Goal: Task Accomplishment & Management: Manage account settings

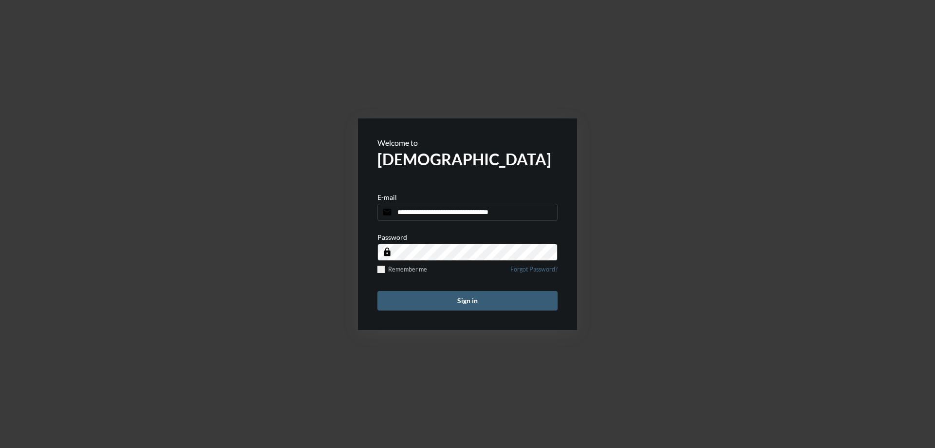
click at [525, 214] on input "**********" at bounding box center [467, 212] width 180 height 17
type input "**********"
click at [384, 267] on span at bounding box center [380, 268] width 7 height 7
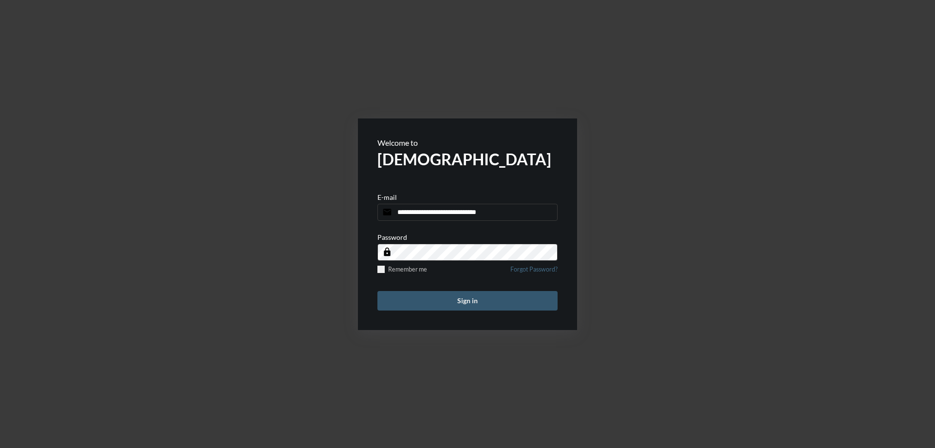
click at [425, 307] on button "Sign in" at bounding box center [467, 300] width 180 height 19
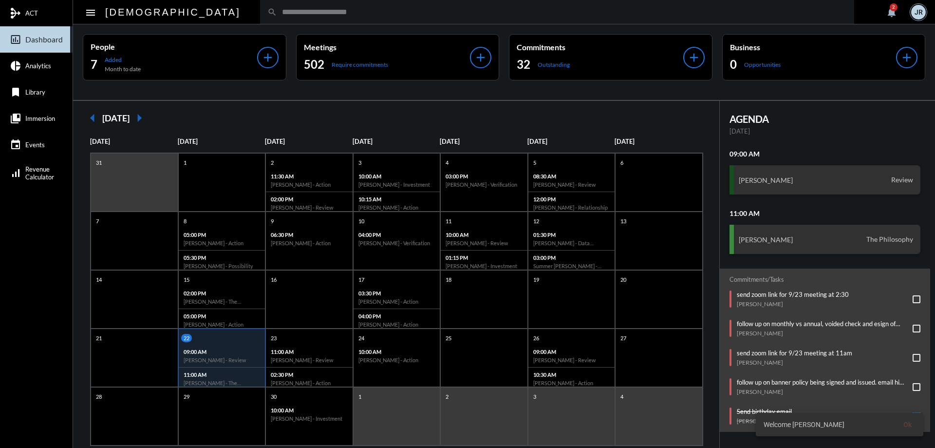
click at [921, 13] on div "JR" at bounding box center [918, 12] width 15 height 15
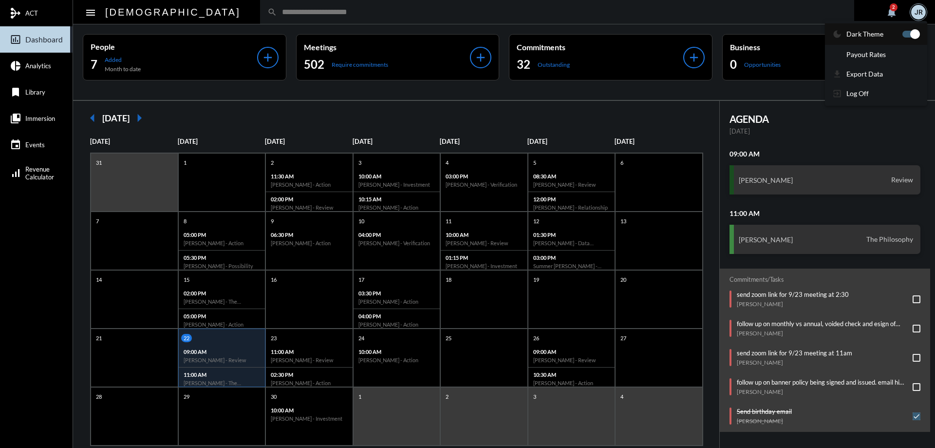
click at [870, 34] on p "Dark Theme" at bounding box center [865, 34] width 37 height 8
click at [918, 35] on span at bounding box center [915, 34] width 10 height 10
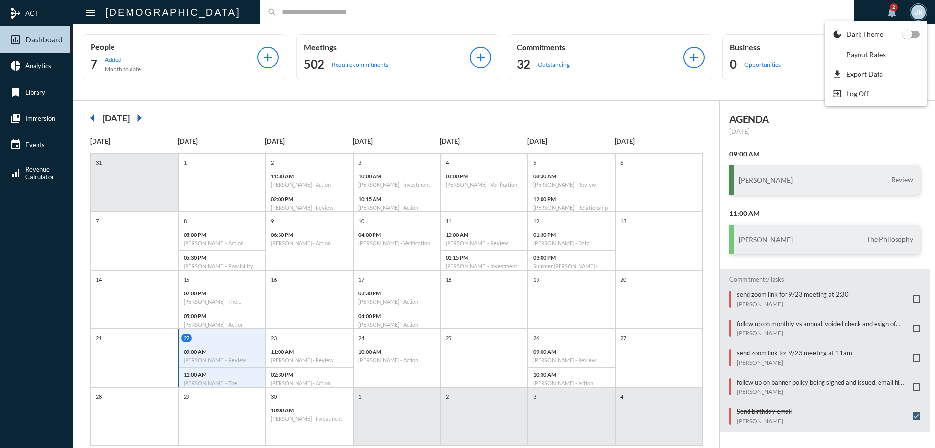
click at [237, 11] on div at bounding box center [467, 224] width 935 height 448
click at [277, 9] on input "text" at bounding box center [562, 12] width 570 height 8
click at [277, 10] on input "text" at bounding box center [562, 12] width 570 height 8
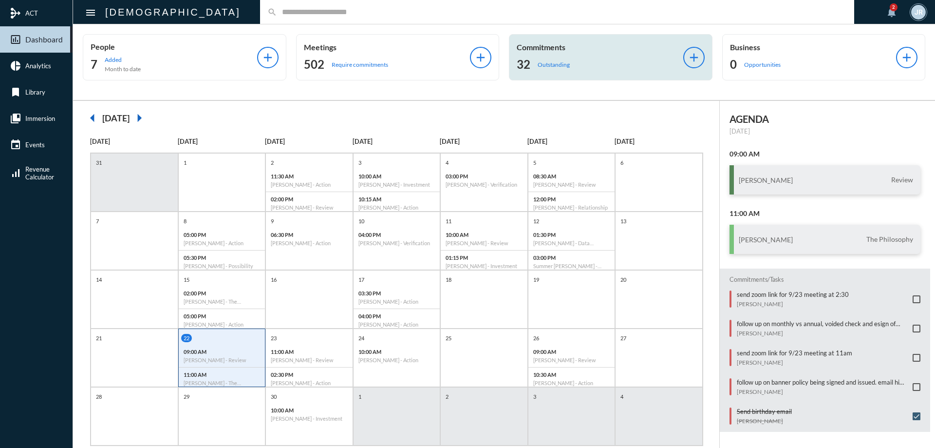
click at [541, 41] on div "Commitments 32 Outstanding add" at bounding box center [611, 57] width 204 height 46
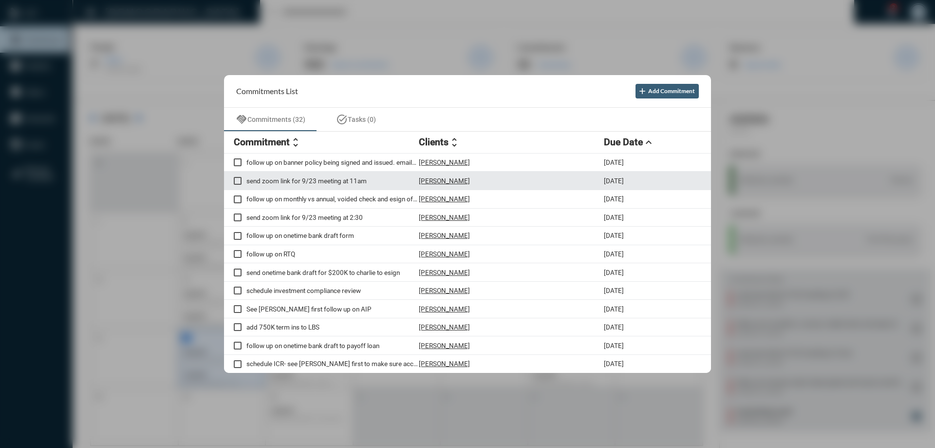
click at [437, 178] on p "[PERSON_NAME]" at bounding box center [444, 181] width 51 height 8
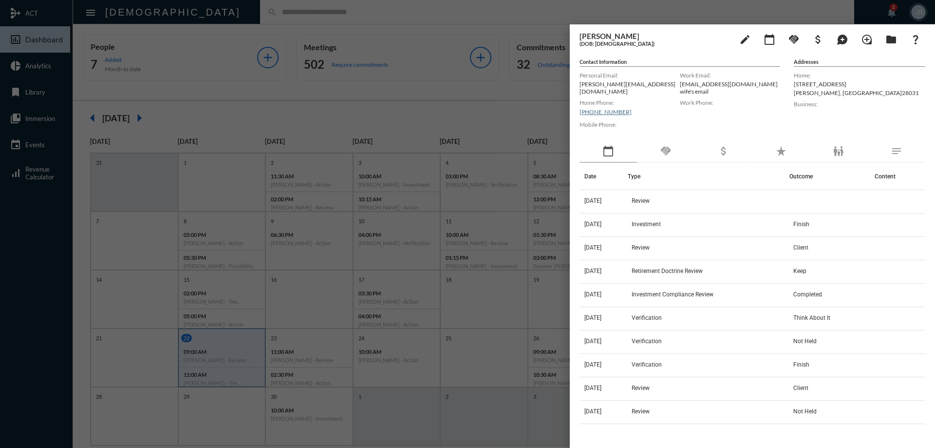
click at [680, 145] on div "handshake" at bounding box center [665, 151] width 57 height 22
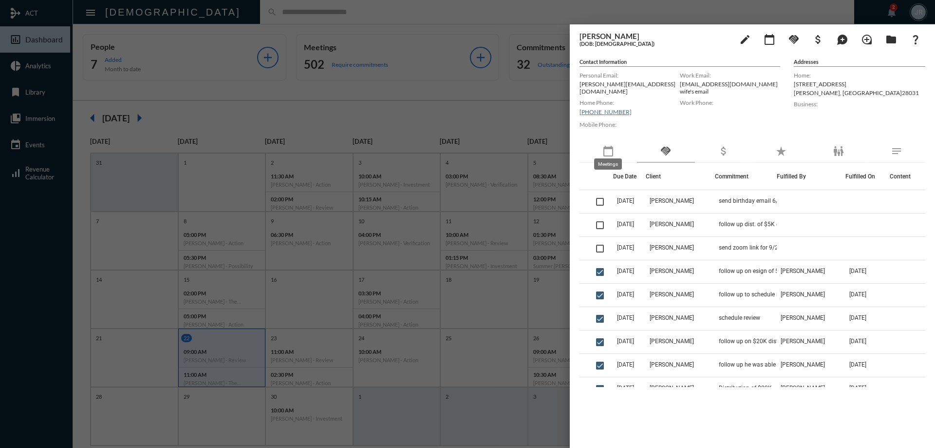
click at [609, 145] on mat-icon "calendar_today" at bounding box center [609, 151] width 12 height 12
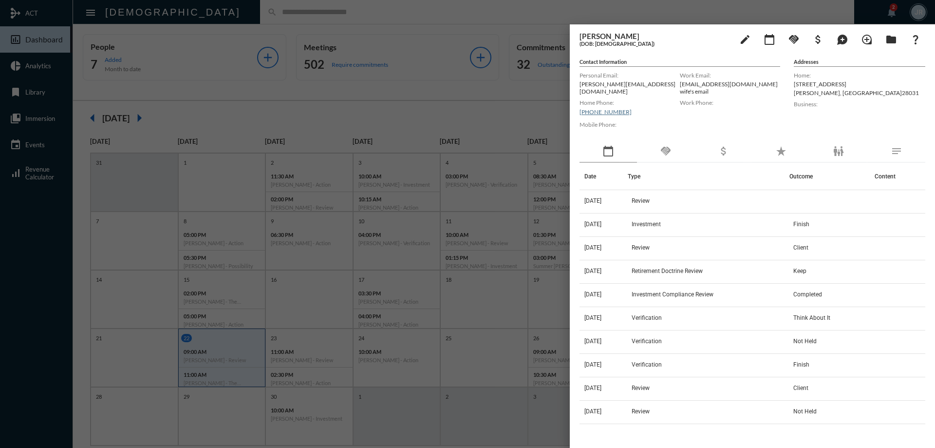
click at [667, 152] on div "handshake" at bounding box center [665, 151] width 57 height 22
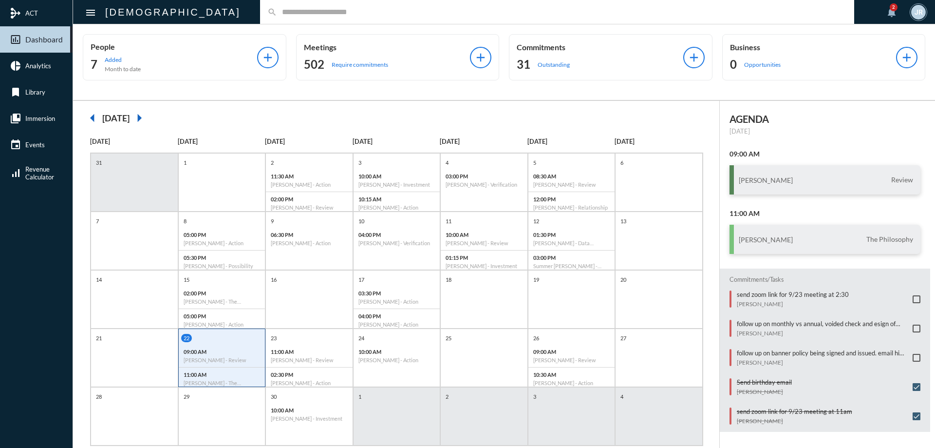
click at [277, 11] on input "text" at bounding box center [562, 12] width 570 height 8
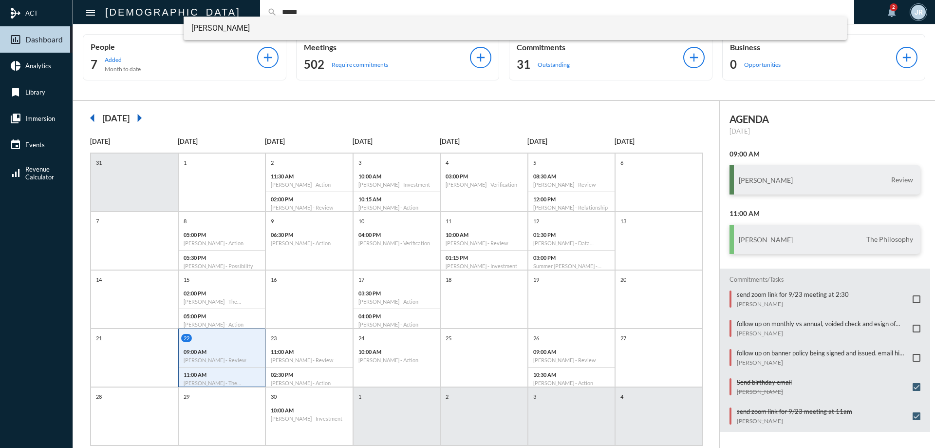
type input "*****"
click at [215, 23] on span "Chris Doyle" at bounding box center [515, 28] width 648 height 23
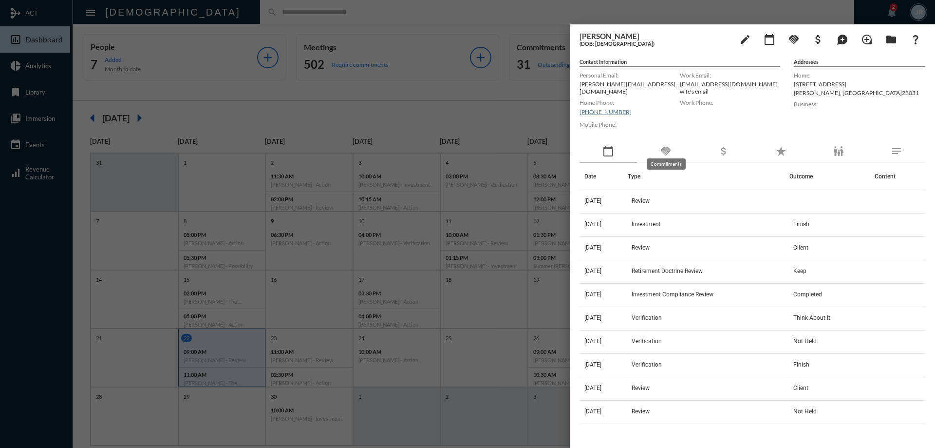
click at [663, 148] on mat-icon "handshake" at bounding box center [666, 151] width 12 height 12
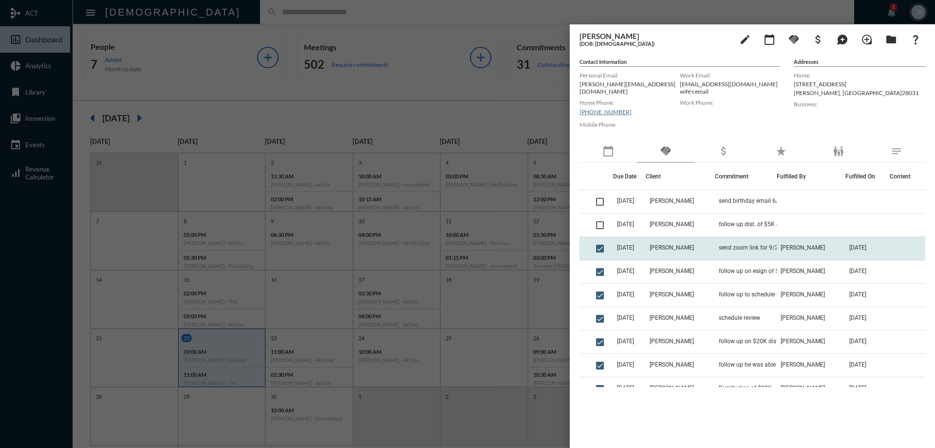
click at [692, 243] on td "[PERSON_NAME]" at bounding box center [680, 248] width 69 height 23
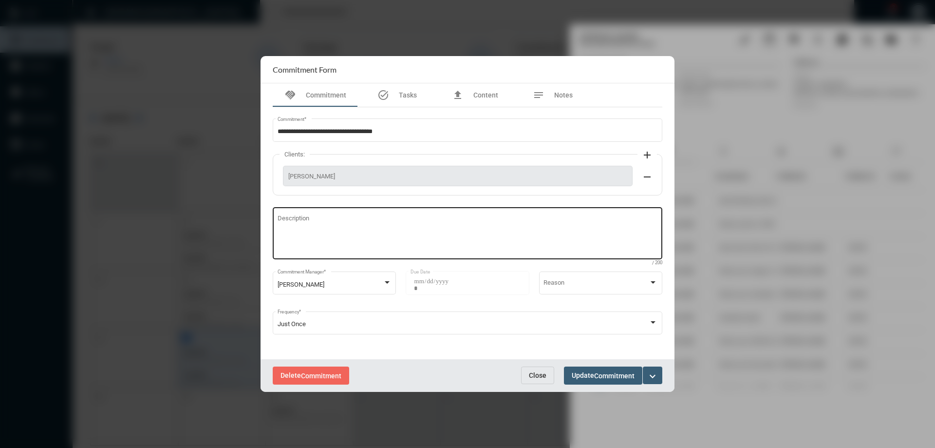
click at [394, 221] on textarea "Description" at bounding box center [468, 234] width 380 height 38
type textarea "**********"
click at [622, 375] on span "Commitment" at bounding box center [614, 376] width 40 height 8
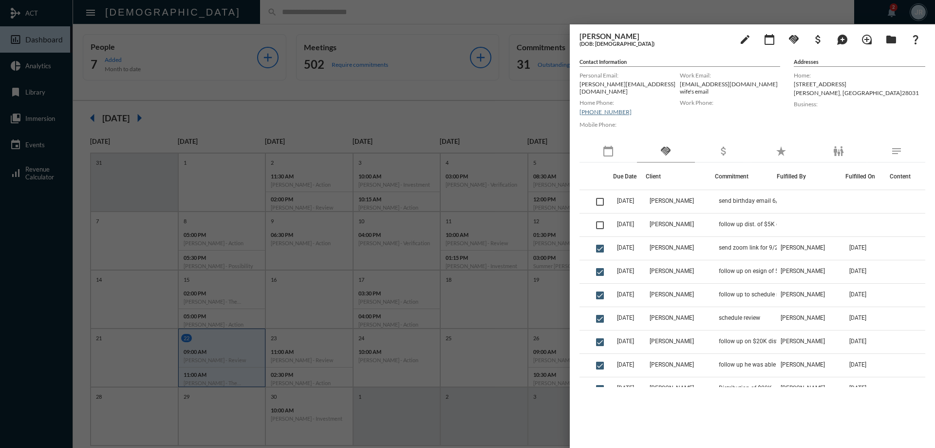
click at [434, 16] on div at bounding box center [467, 224] width 935 height 448
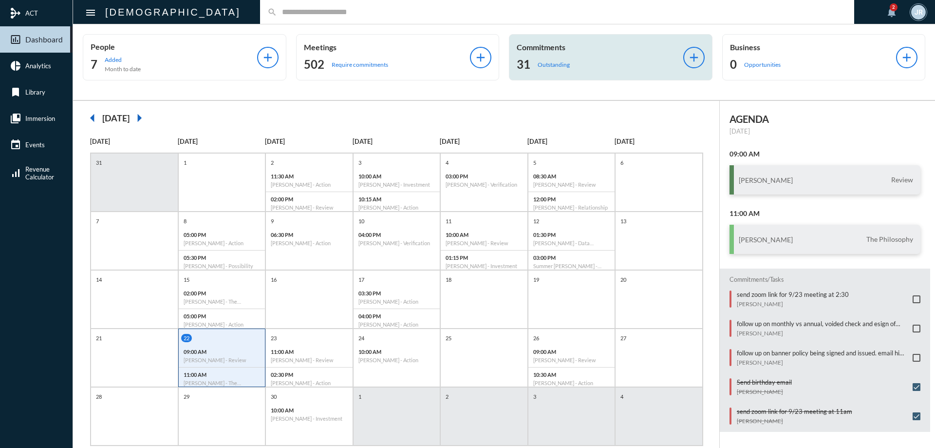
click at [547, 59] on div "31 Outstanding" at bounding box center [600, 65] width 167 height 16
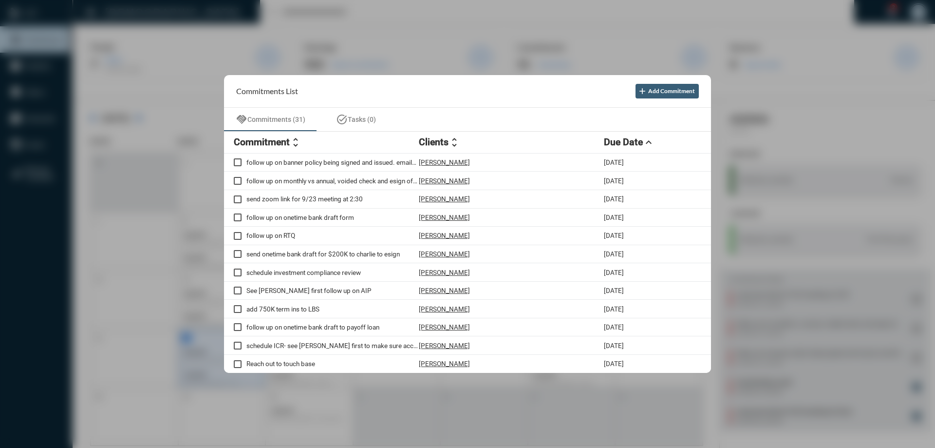
click at [650, 20] on div at bounding box center [467, 224] width 935 height 448
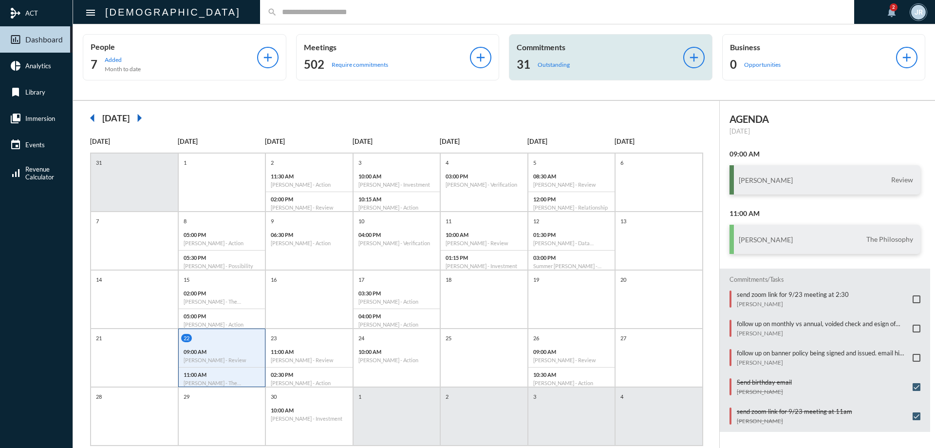
click at [555, 56] on div "Commitments 31 Outstanding" at bounding box center [600, 57] width 167 height 30
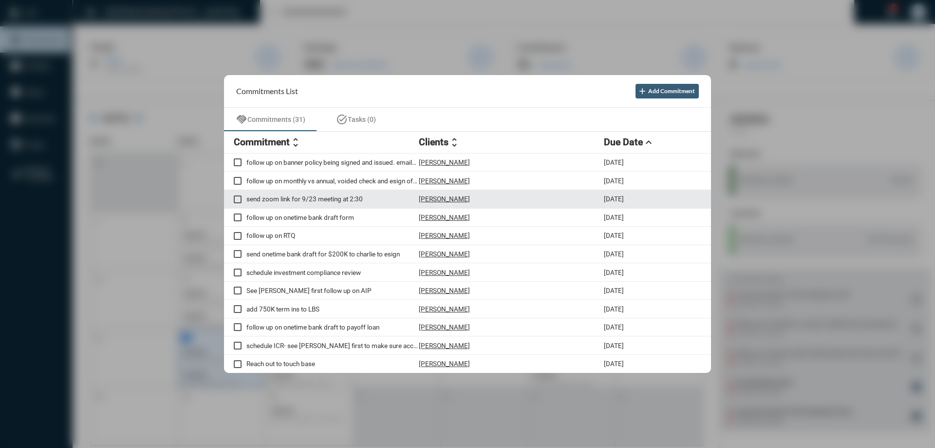
click at [447, 198] on p "[PERSON_NAME]" at bounding box center [444, 199] width 51 height 8
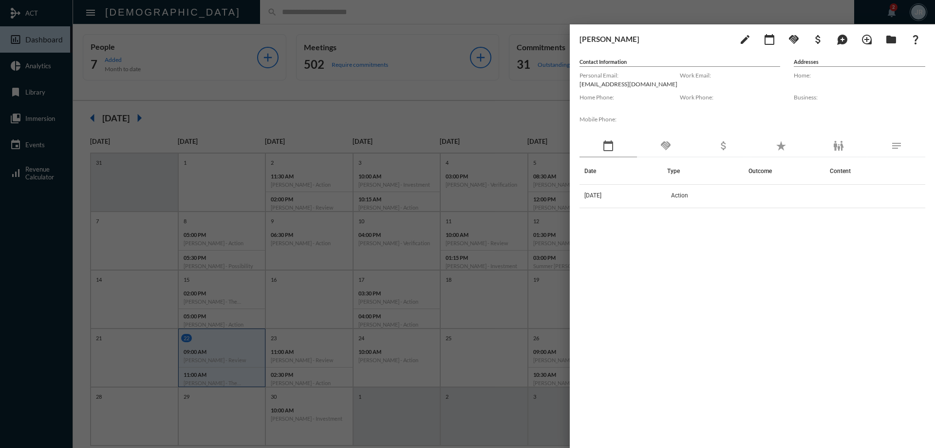
click at [667, 155] on div "handshake" at bounding box center [665, 146] width 57 height 22
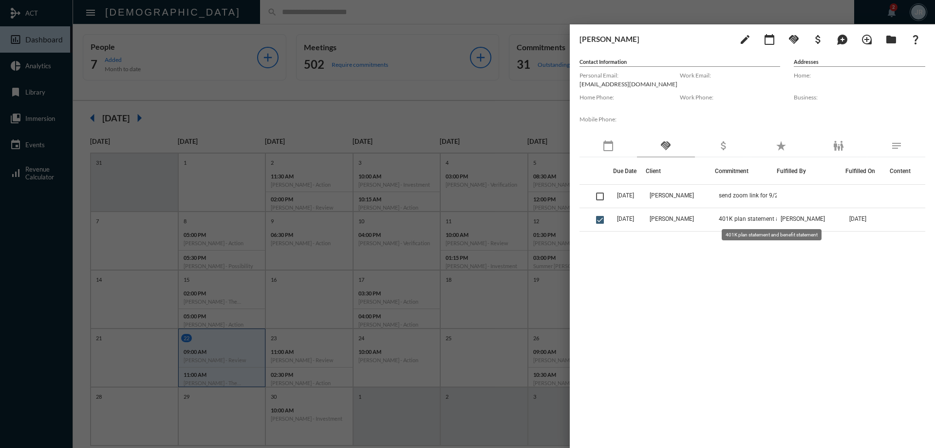
click at [770, 224] on mat-tooltip-component "401K plan statement and benefit statement" at bounding box center [771, 234] width 113 height 25
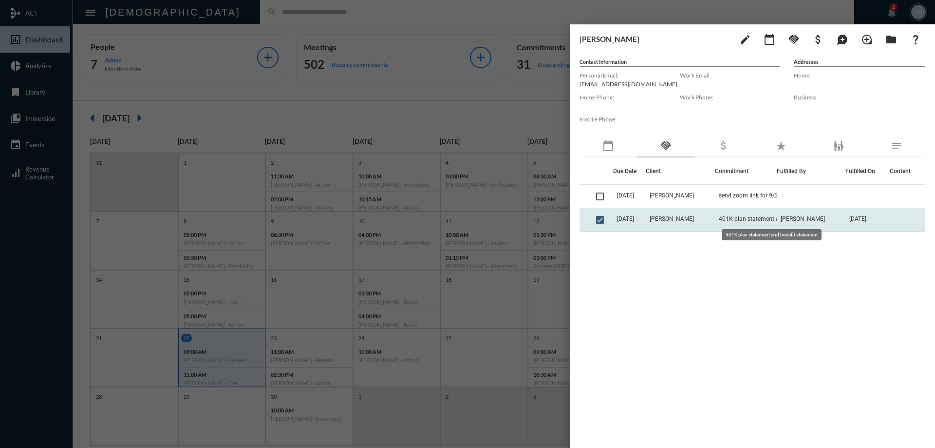
click at [768, 221] on span "401K plan statement and benefit statement" at bounding box center [767, 218] width 97 height 7
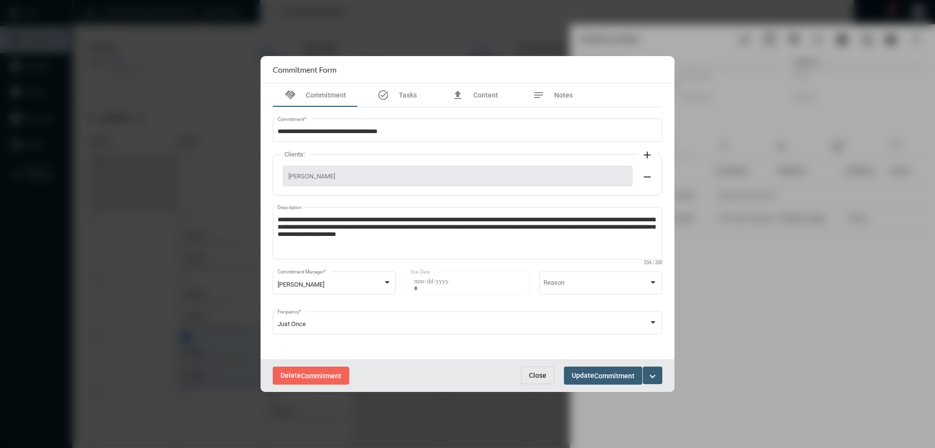
click at [539, 370] on button "Close" at bounding box center [537, 375] width 33 height 18
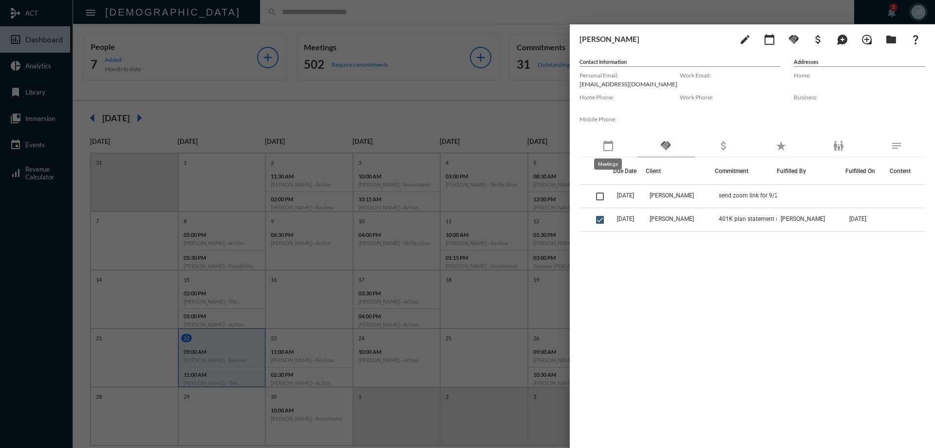
click at [611, 148] on mat-icon "calendar_today" at bounding box center [609, 146] width 12 height 12
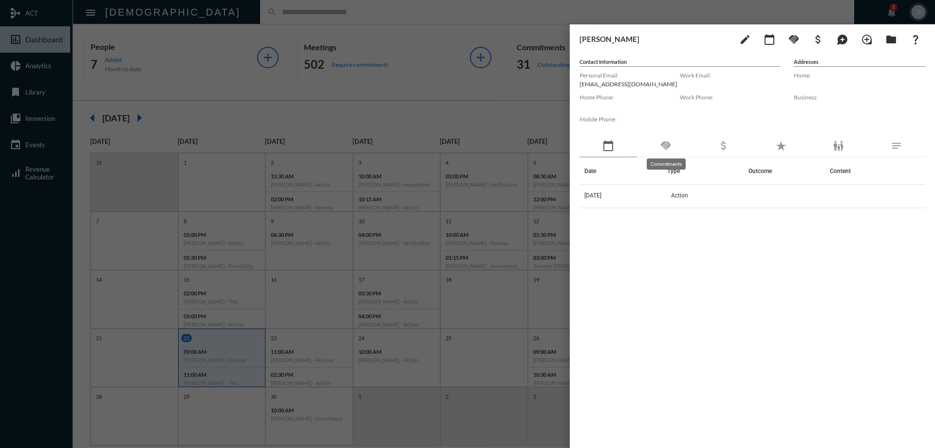
click at [661, 147] on mat-icon "handshake" at bounding box center [666, 146] width 12 height 12
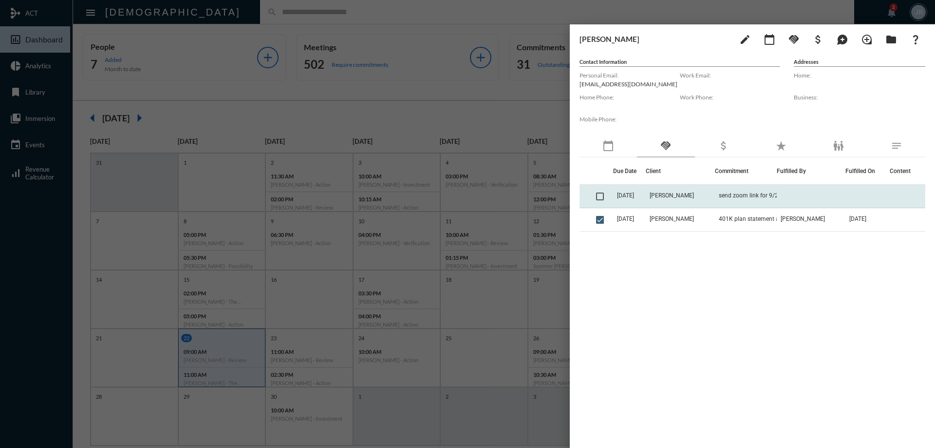
click at [603, 197] on span at bounding box center [600, 196] width 8 height 8
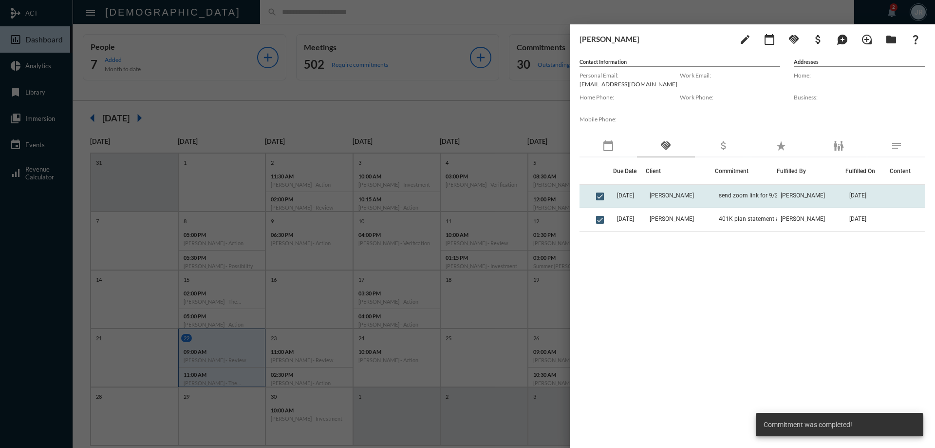
click at [661, 193] on td "[PERSON_NAME]" at bounding box center [680, 196] width 69 height 23
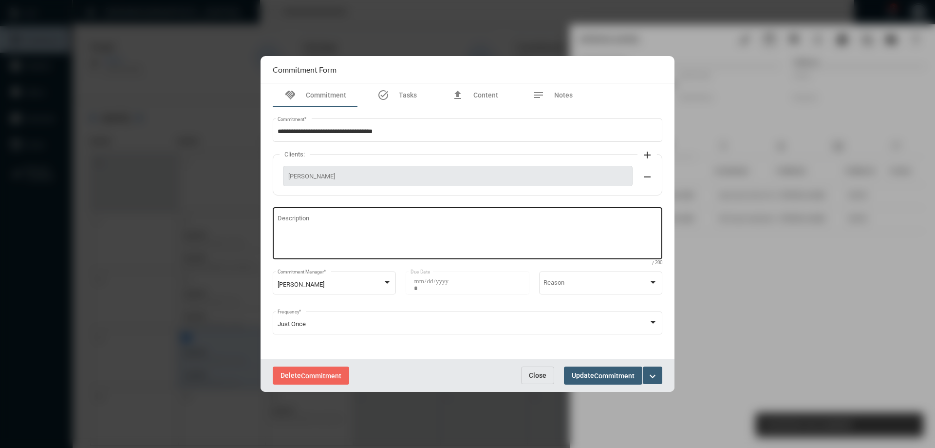
click at [430, 242] on textarea "Description" at bounding box center [468, 234] width 380 height 38
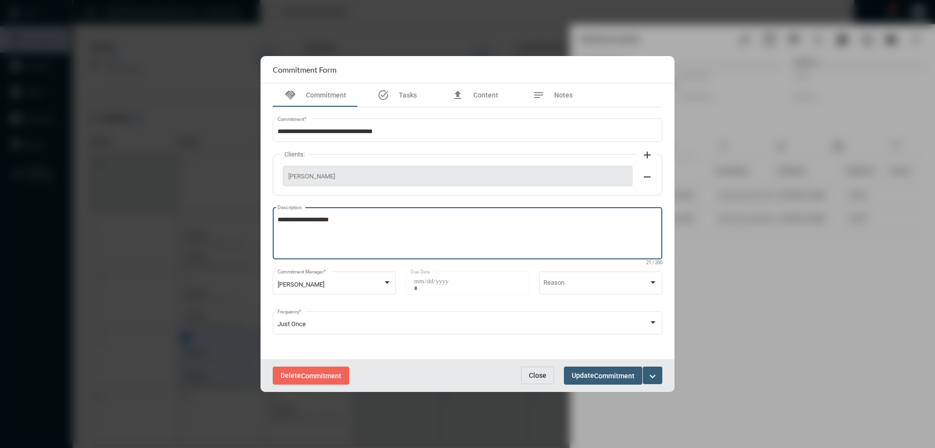
type textarea "**********"
click at [616, 368] on button "Update Commitment" at bounding box center [603, 375] width 78 height 18
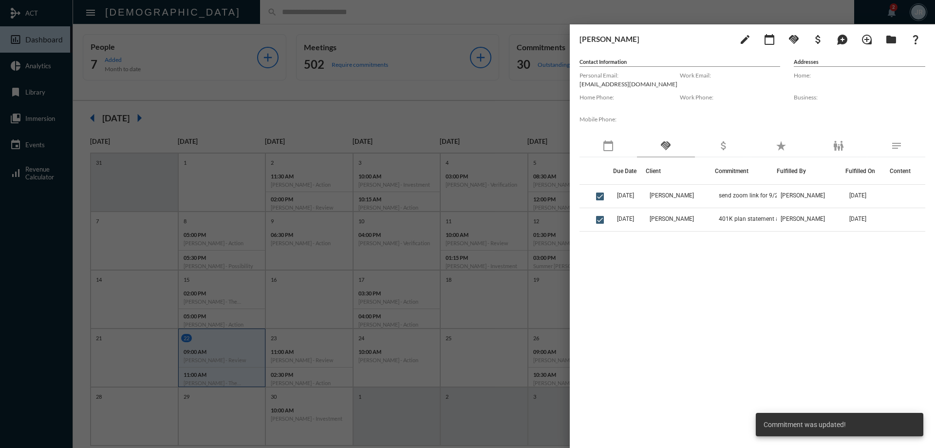
click at [494, 10] on div at bounding box center [467, 224] width 935 height 448
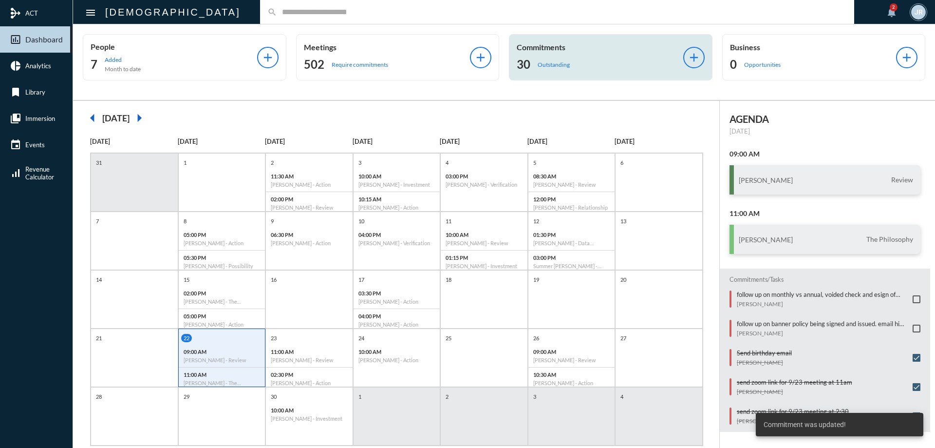
click at [539, 51] on p "Commitments" at bounding box center [600, 46] width 167 height 9
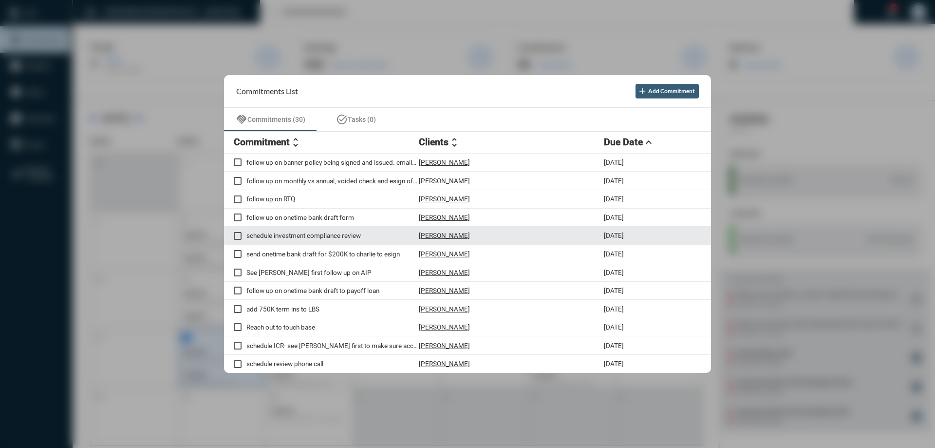
click at [469, 235] on p "[PERSON_NAME]" at bounding box center [444, 235] width 51 height 8
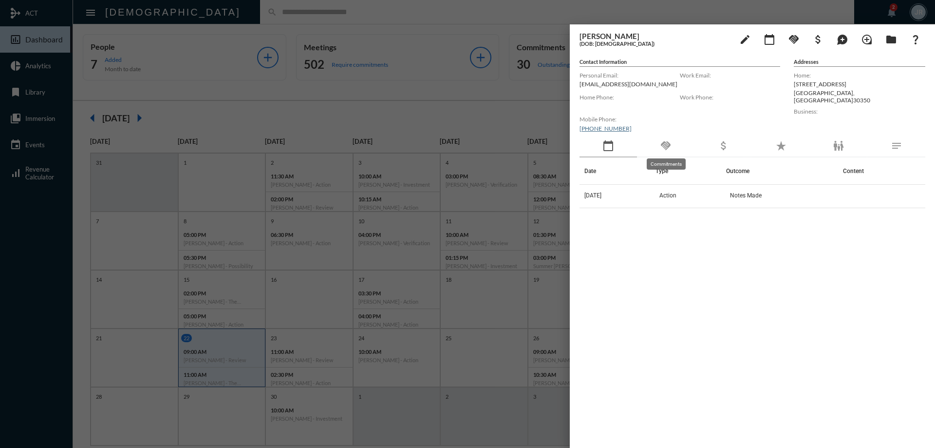
click at [668, 142] on mat-icon "handshake" at bounding box center [666, 146] width 12 height 12
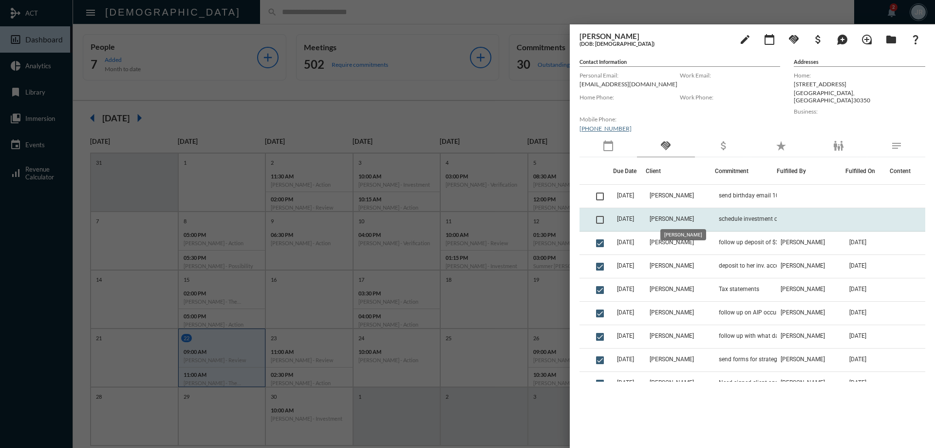
click at [694, 218] on span "[PERSON_NAME]" at bounding box center [672, 218] width 44 height 7
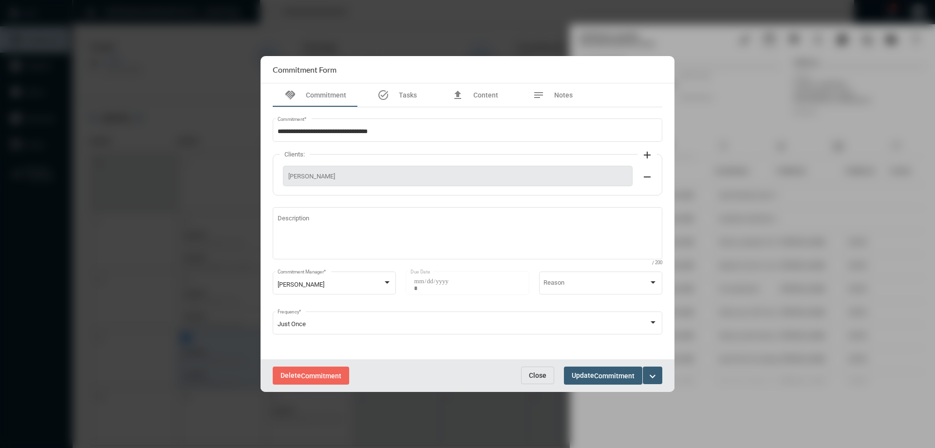
click at [537, 376] on span "Close" at bounding box center [538, 375] width 18 height 8
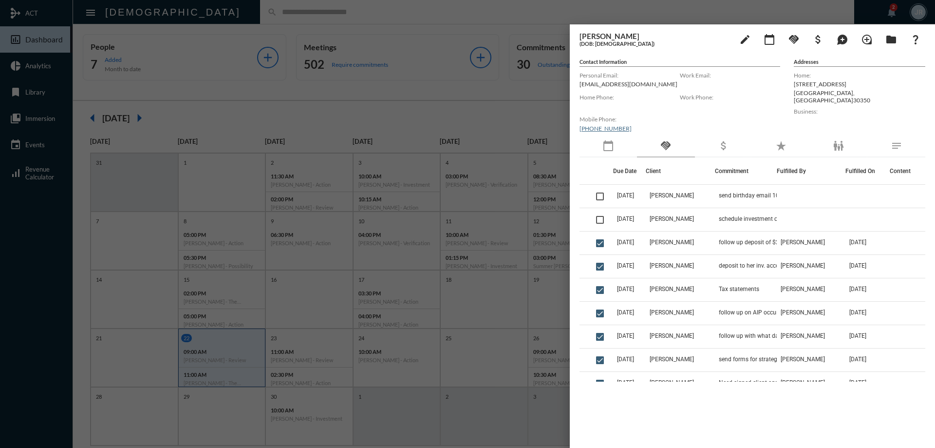
click at [494, 17] on div at bounding box center [467, 224] width 935 height 448
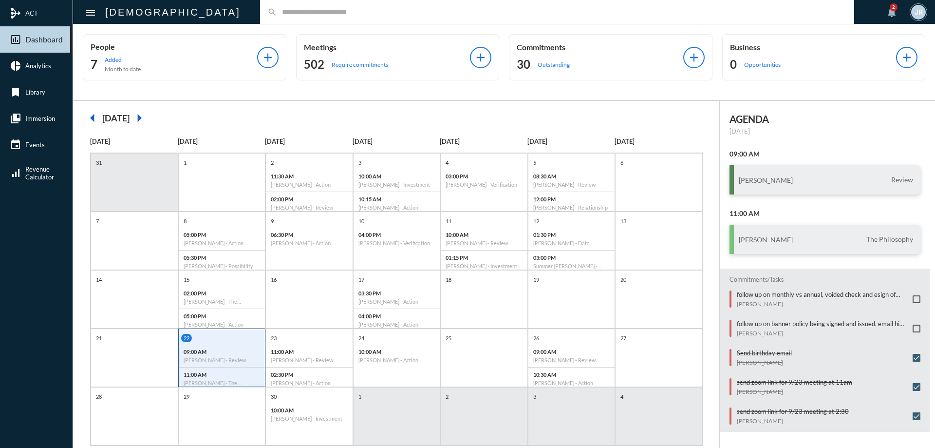
click at [277, 12] on input "text" at bounding box center [562, 12] width 570 height 8
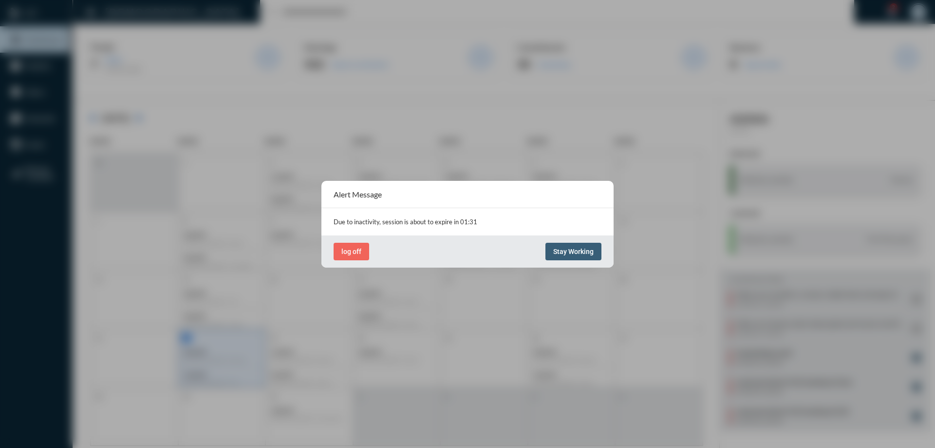
click at [567, 258] on button "Stay Working" at bounding box center [574, 252] width 56 height 18
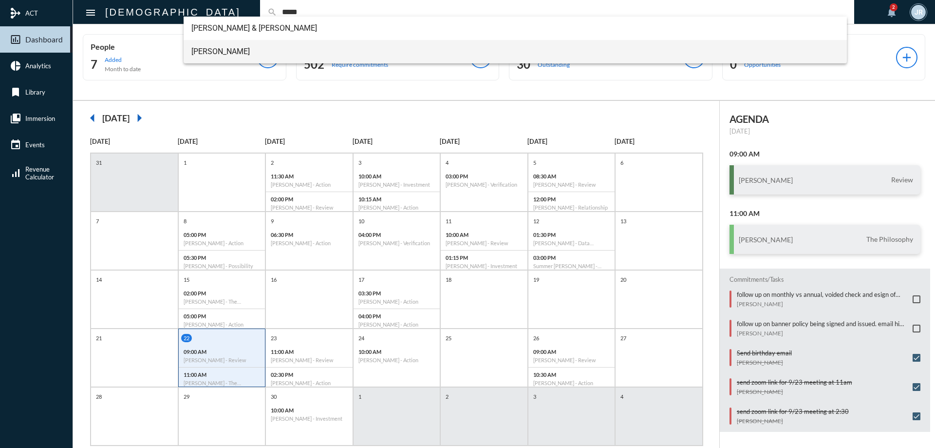
type input "*****"
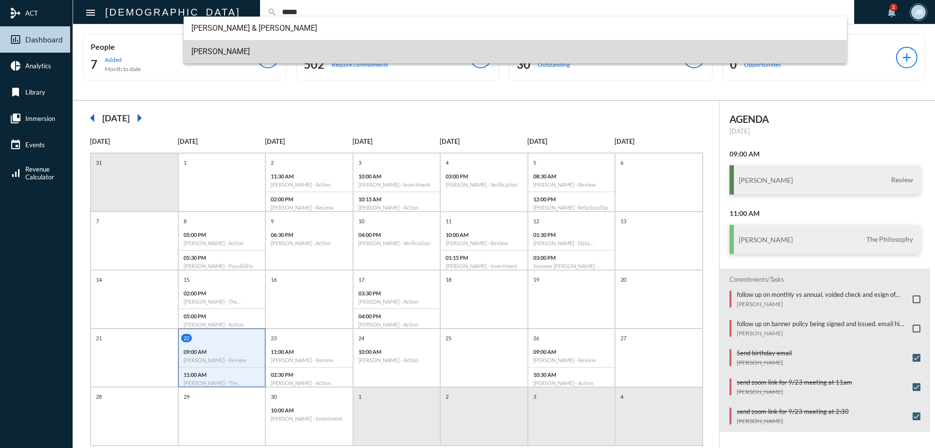
click at [208, 49] on span "[PERSON_NAME]" at bounding box center [515, 51] width 648 height 23
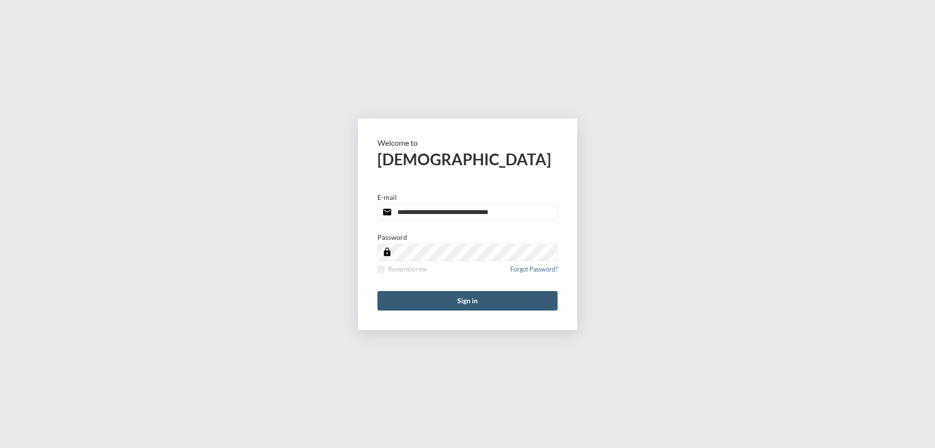
click at [525, 210] on input "**********" at bounding box center [467, 212] width 180 height 17
click at [525, 209] on input "**********" at bounding box center [467, 212] width 180 height 17
type input "**********"
click at [385, 270] on label "Remember me" at bounding box center [402, 268] width 50 height 7
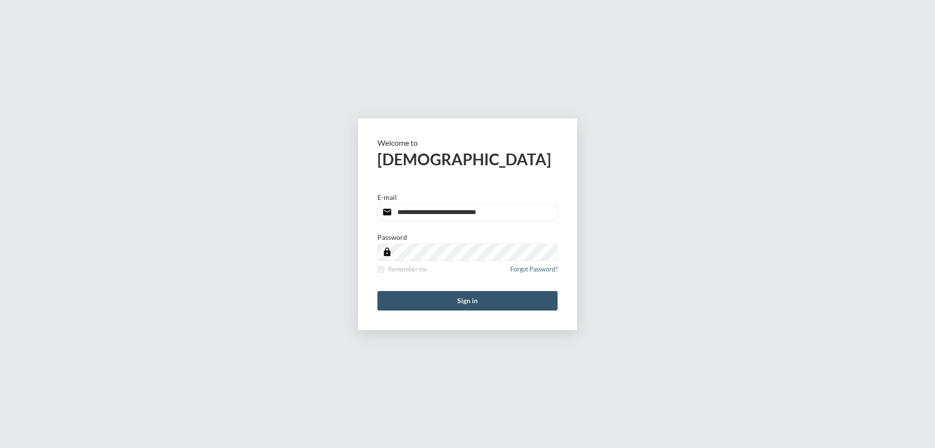
click at [412, 297] on button "Sign in" at bounding box center [467, 300] width 180 height 19
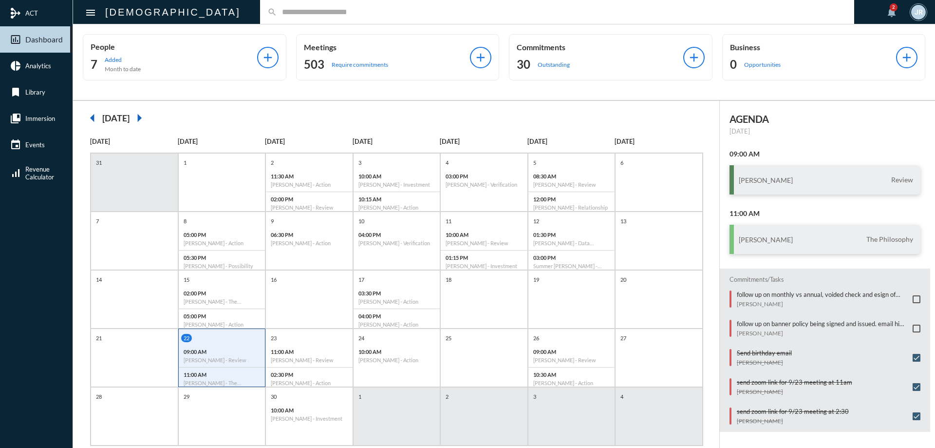
click at [277, 13] on input "text" at bounding box center [562, 12] width 570 height 8
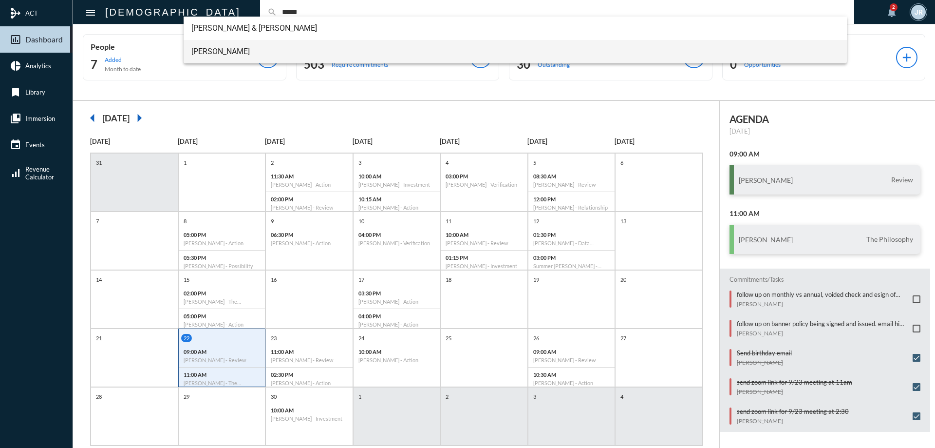
type input "*****"
click at [204, 49] on span "[PERSON_NAME]" at bounding box center [515, 51] width 648 height 23
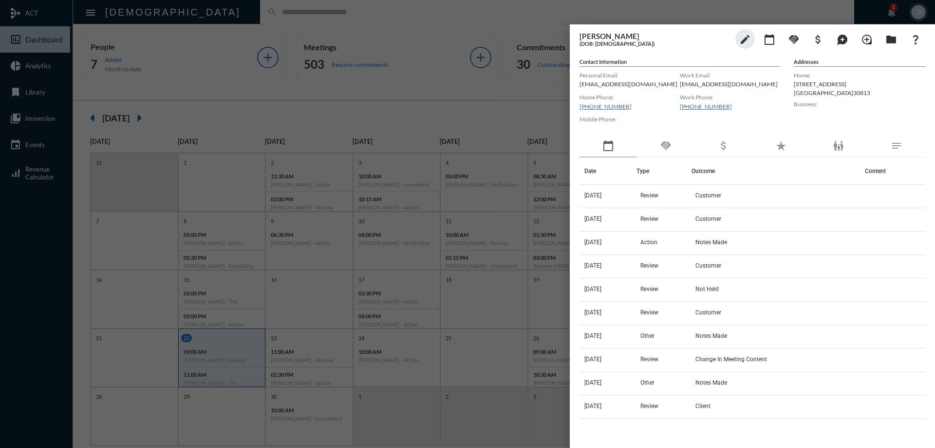
click at [292, 12] on div at bounding box center [467, 224] width 935 height 448
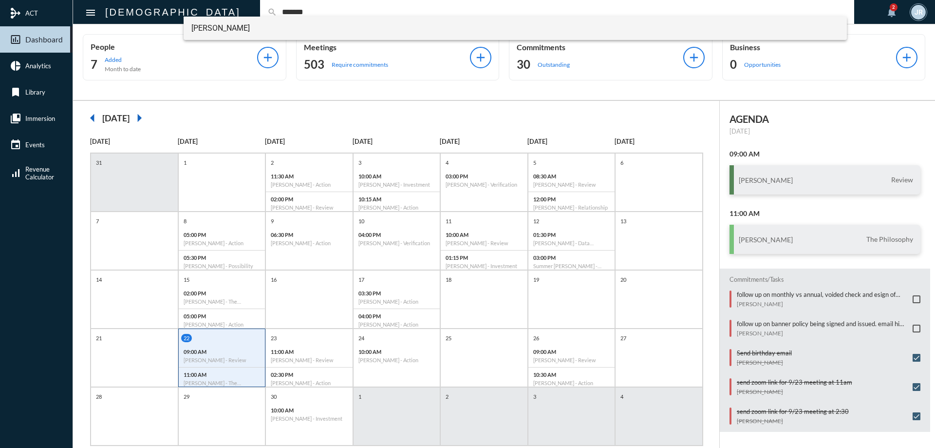
type input "*******"
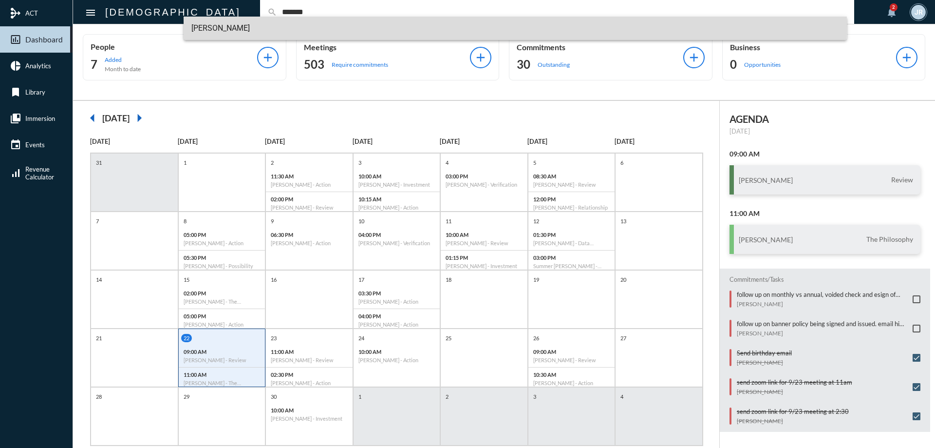
click at [220, 26] on span "[PERSON_NAME]" at bounding box center [515, 28] width 648 height 23
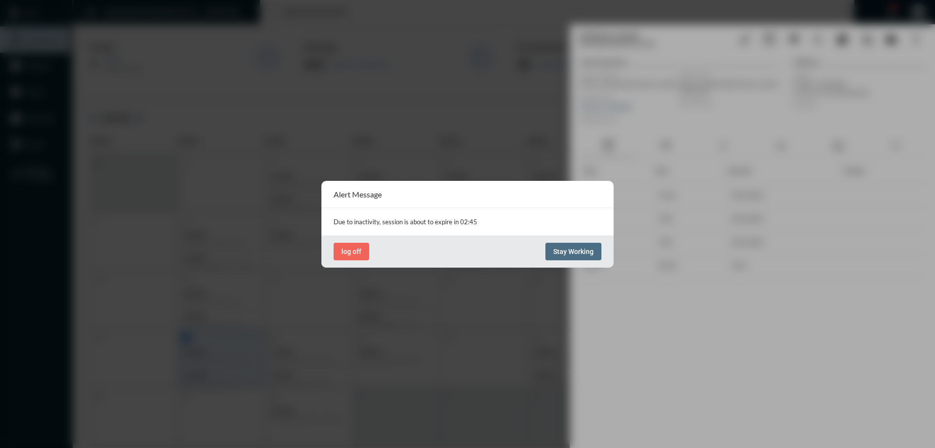
click at [574, 251] on span "Stay Working" at bounding box center [573, 251] width 40 height 8
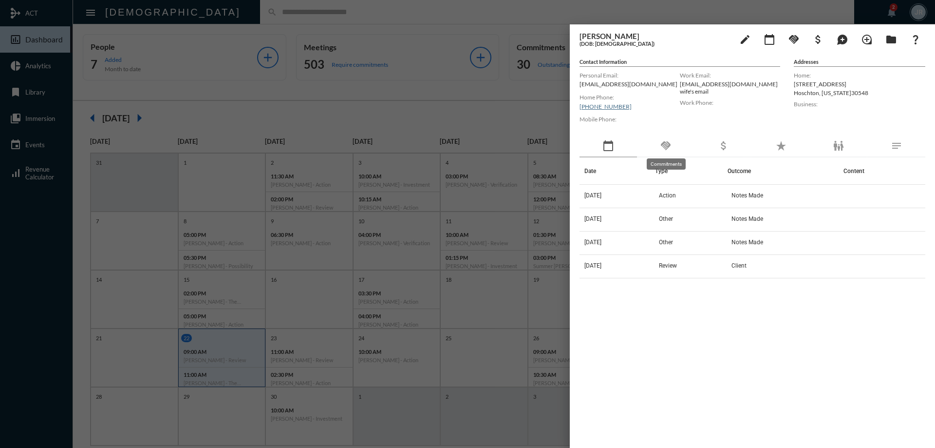
click at [671, 147] on mat-icon "handshake" at bounding box center [666, 146] width 12 height 12
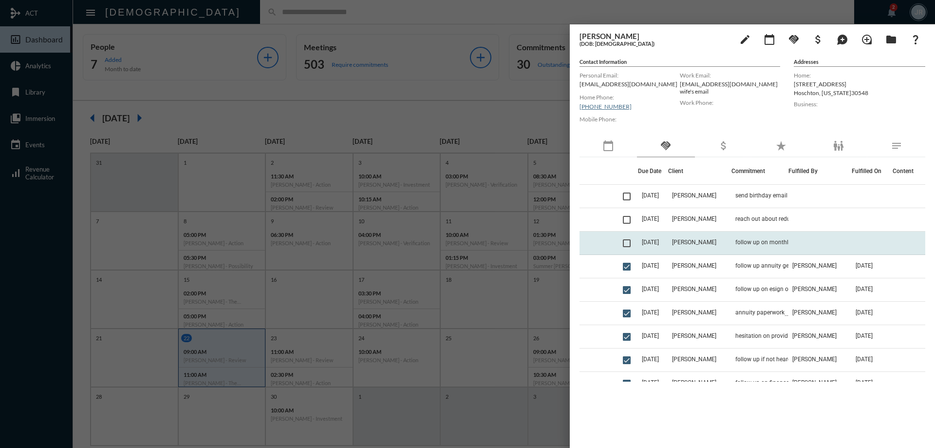
click at [744, 234] on td "follow up on monthly vs annual, voided check and esign of W4R form" at bounding box center [760, 242] width 57 height 23
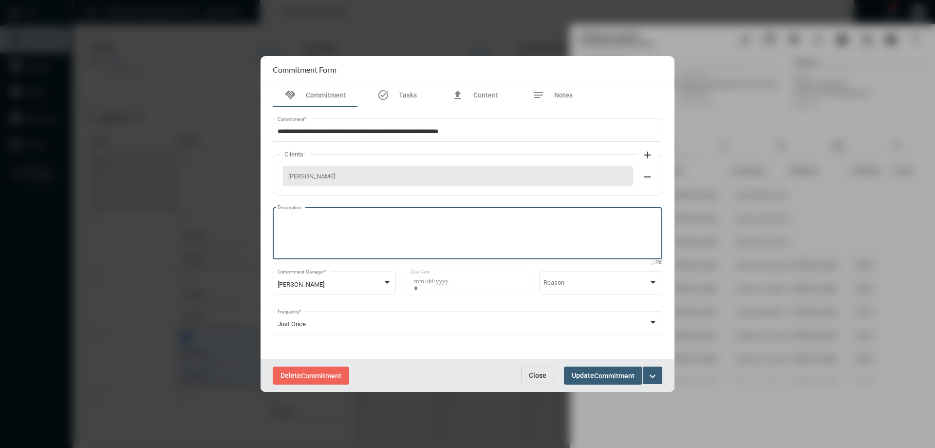
click at [322, 232] on textarea "Description" at bounding box center [468, 234] width 380 height 38
type textarea "**********"
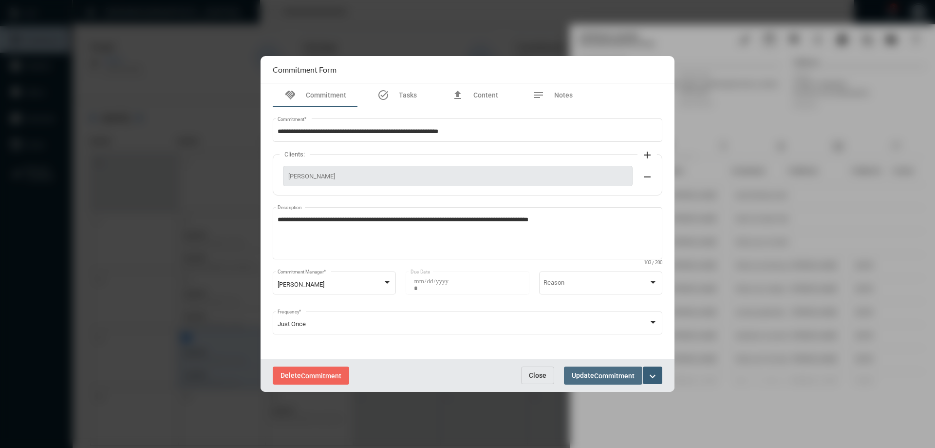
click at [638, 378] on button "Update Commitment" at bounding box center [603, 375] width 78 height 18
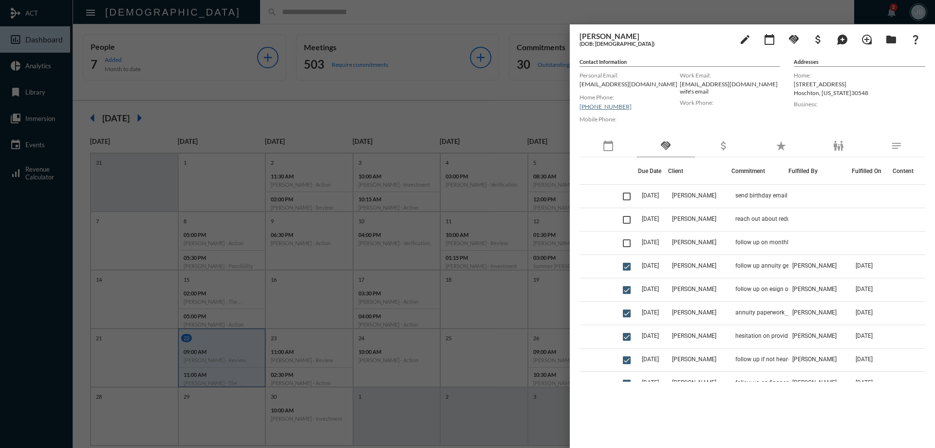
click at [220, 13] on div at bounding box center [467, 224] width 935 height 448
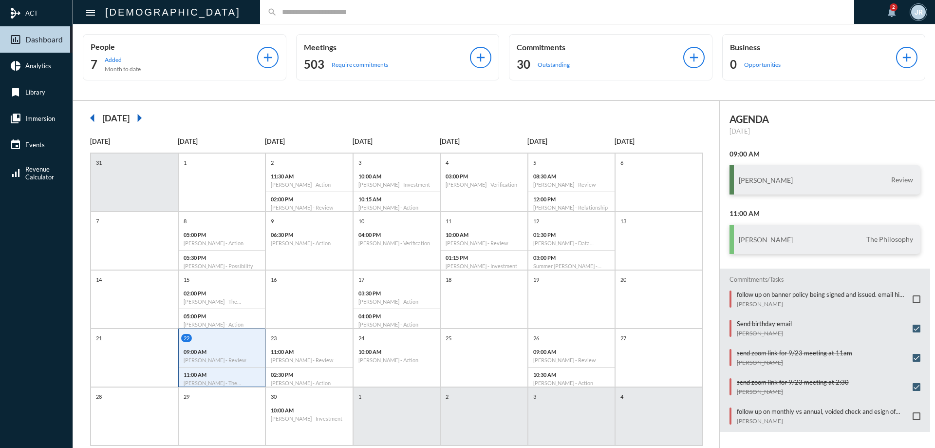
click at [277, 13] on input "text" at bounding box center [562, 12] width 570 height 8
click at [277, 14] on input "text" at bounding box center [562, 12] width 570 height 8
click at [277, 13] on input "text" at bounding box center [562, 12] width 570 height 8
click at [277, 14] on input "text" at bounding box center [562, 12] width 570 height 8
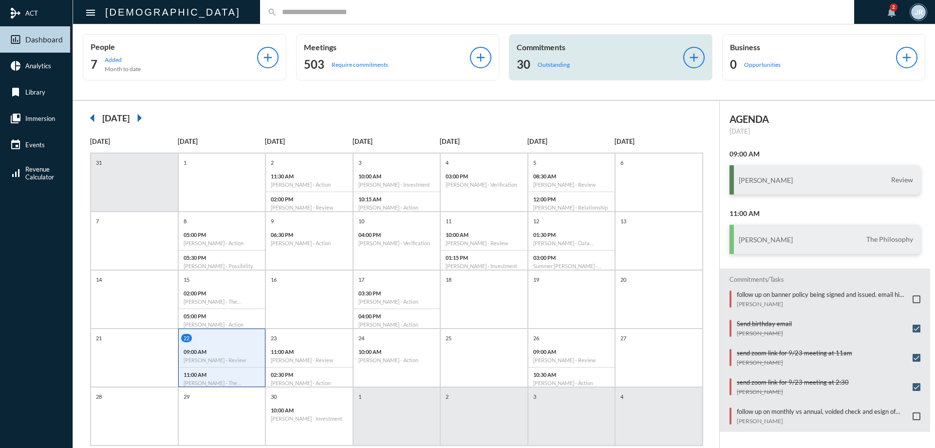
click at [560, 42] on div "Commitments 30 Outstanding add" at bounding box center [611, 57] width 204 height 46
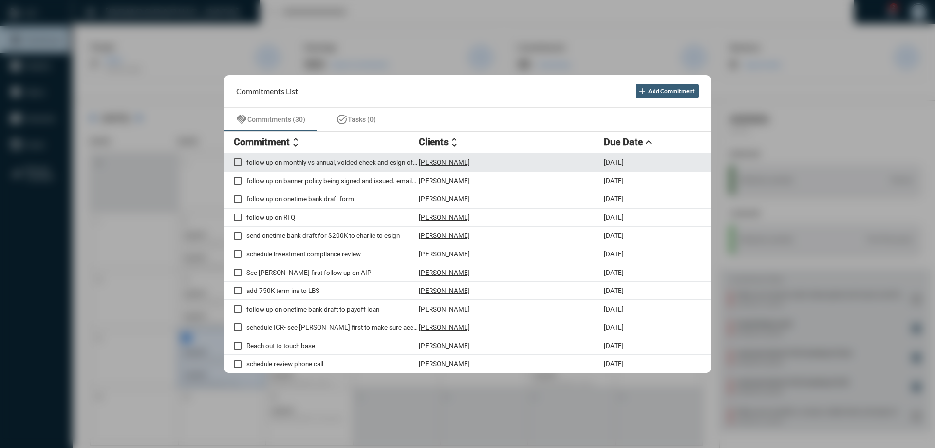
click at [445, 159] on p "[PERSON_NAME]" at bounding box center [444, 162] width 51 height 8
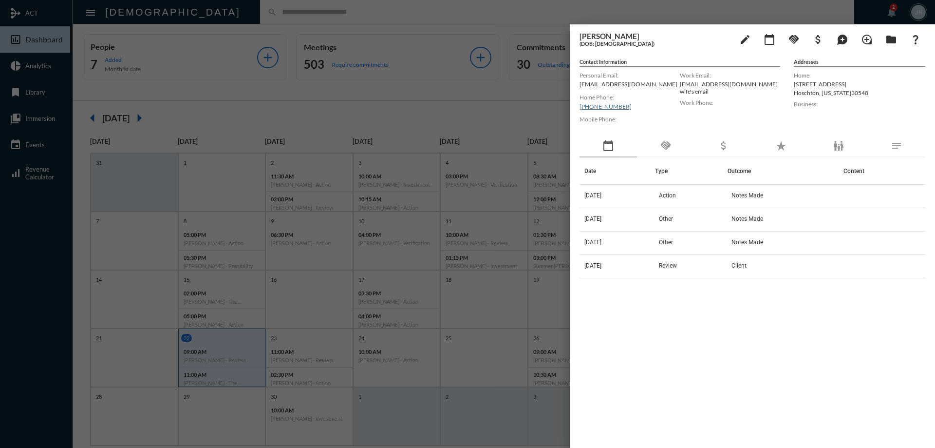
click at [657, 147] on div "handshake" at bounding box center [665, 146] width 57 height 22
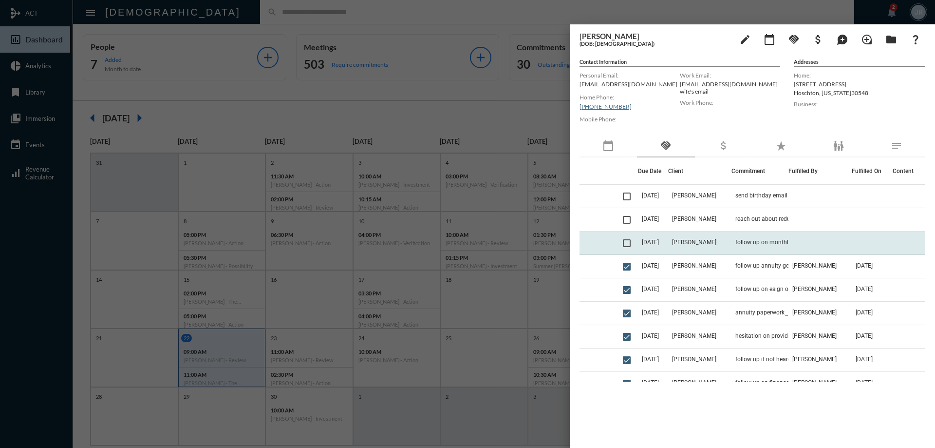
click at [668, 237] on td "[DATE]" at bounding box center [653, 242] width 30 height 23
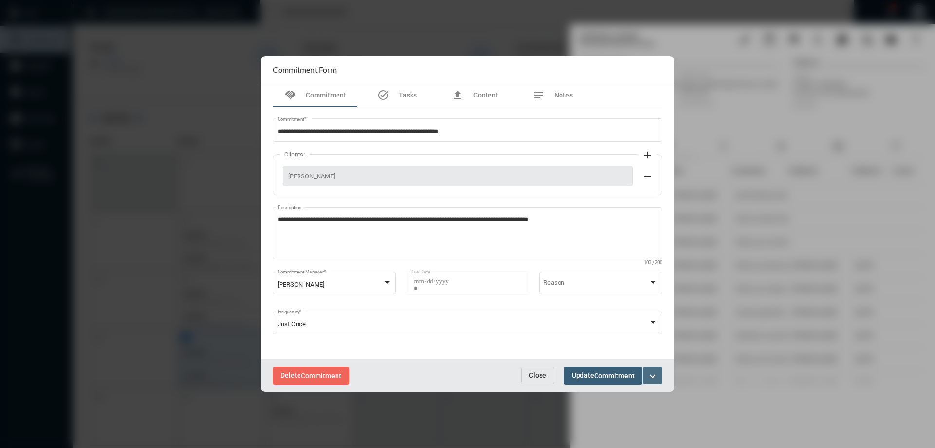
click at [654, 378] on mat-icon "expand_more" at bounding box center [653, 376] width 12 height 12
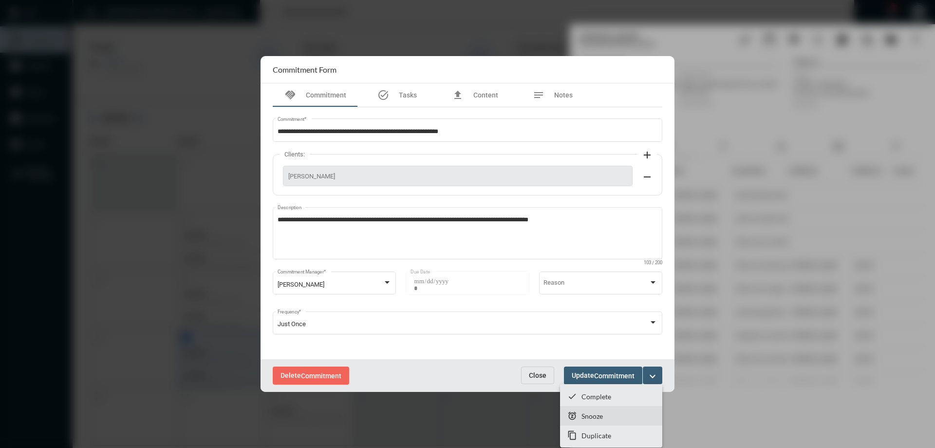
click at [591, 418] on p "Snooze" at bounding box center [592, 416] width 21 height 8
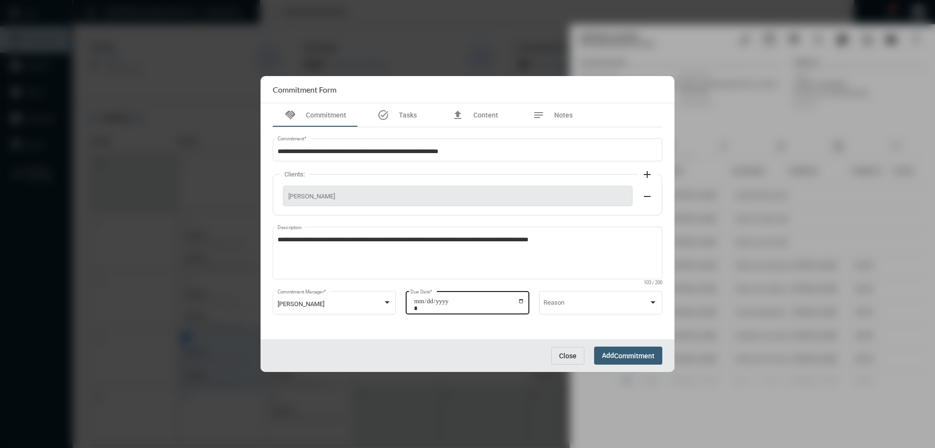
click at [523, 301] on input "**********" at bounding box center [469, 305] width 111 height 14
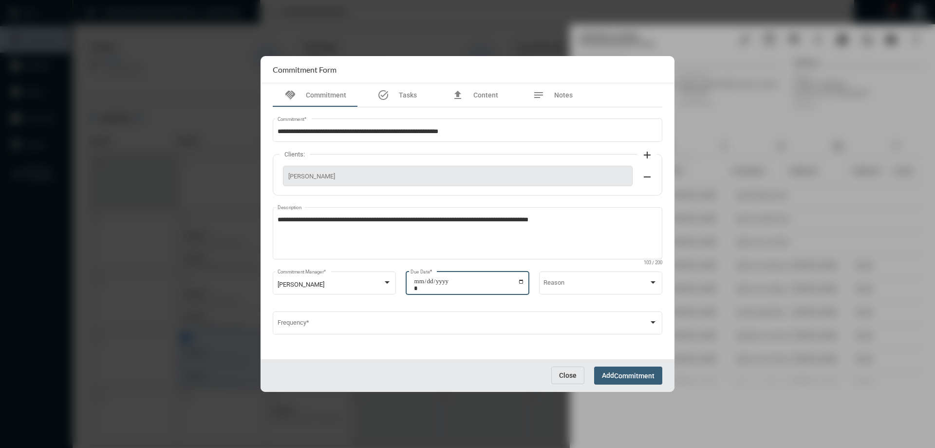
click at [522, 279] on input "**********" at bounding box center [469, 285] width 111 height 14
type input "**********"
click at [628, 375] on span "Commitment" at bounding box center [634, 376] width 40 height 8
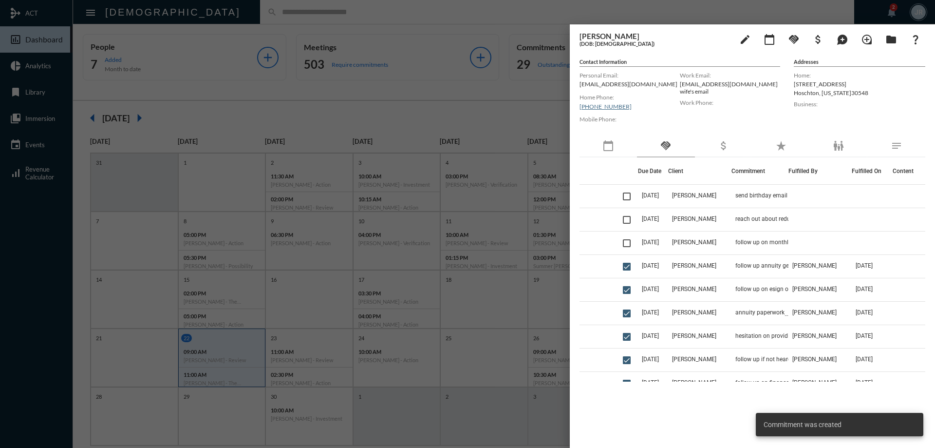
click at [417, 10] on div at bounding box center [467, 224] width 935 height 448
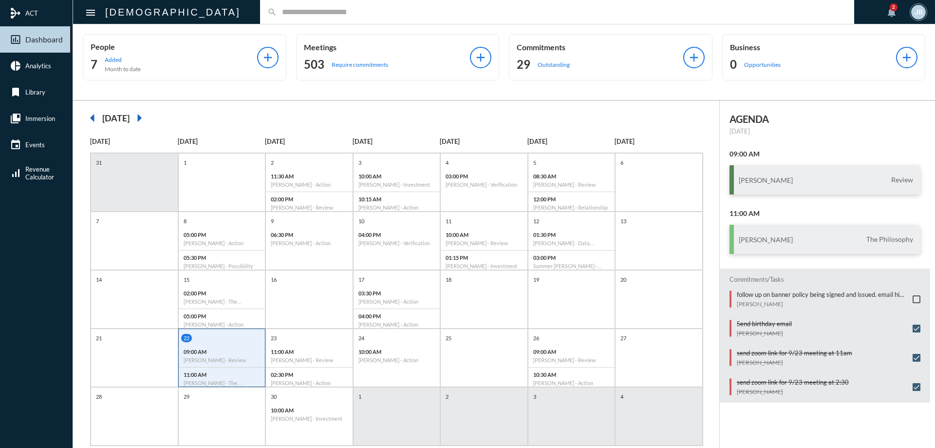
click at [277, 13] on input "text" at bounding box center [562, 12] width 570 height 8
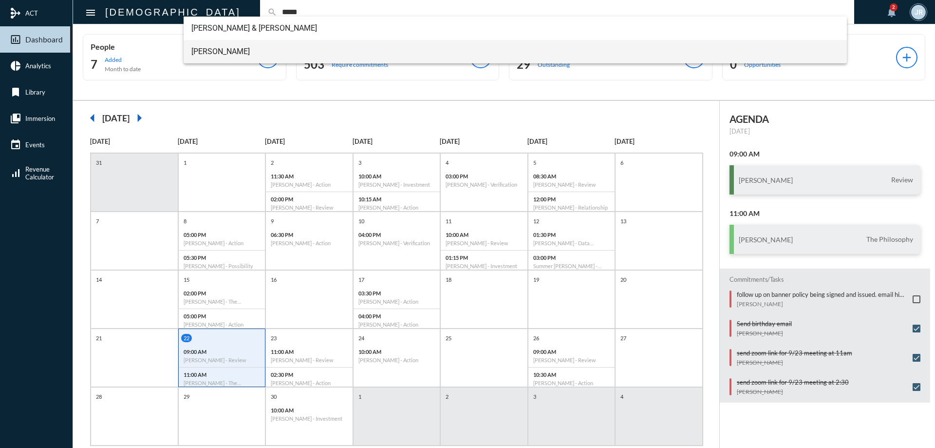
type input "*****"
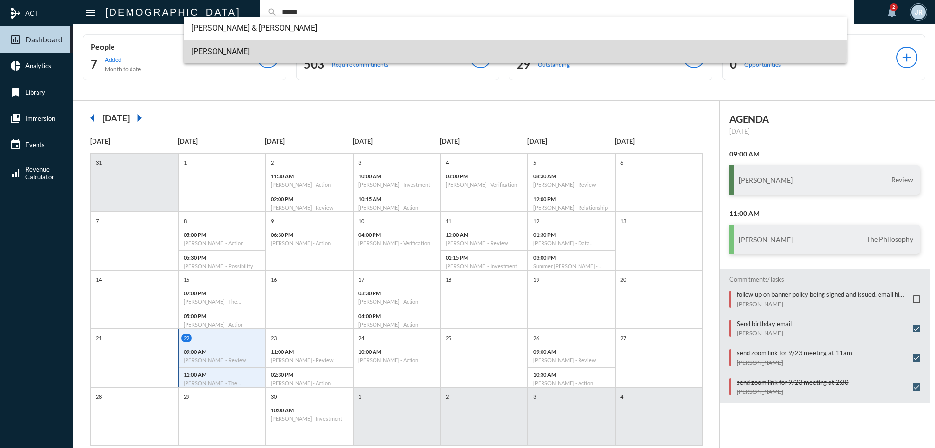
click at [213, 51] on span "[PERSON_NAME]" at bounding box center [515, 51] width 648 height 23
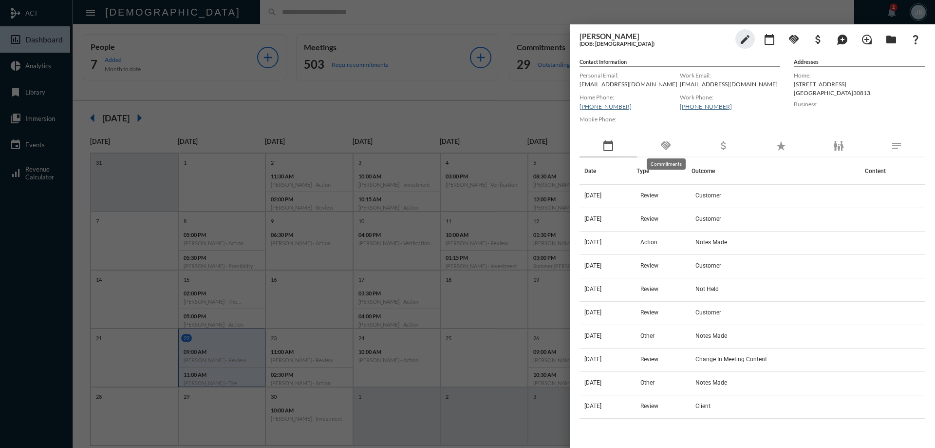
click at [663, 150] on mat-icon "handshake" at bounding box center [666, 146] width 12 height 12
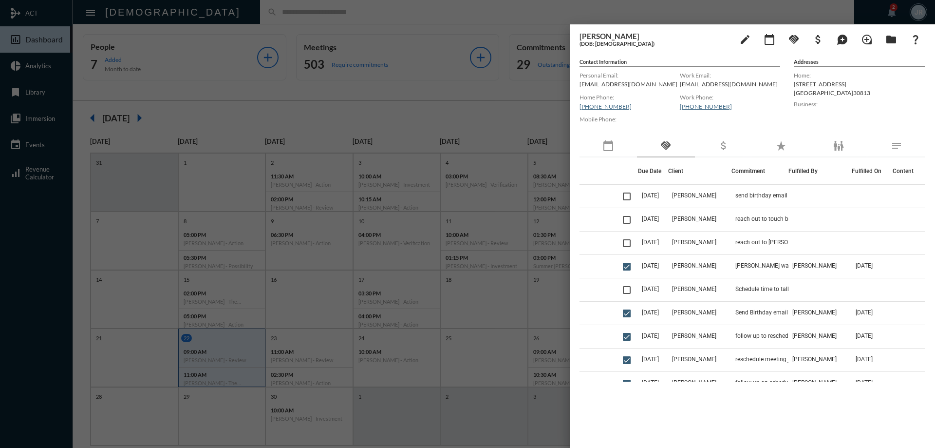
click at [596, 87] on p "[EMAIL_ADDRESS][DOMAIN_NAME]" at bounding box center [630, 83] width 100 height 7
copy p "[EMAIL_ADDRESS][DOMAIN_NAME]"
click at [791, 38] on mat-icon "handshake" at bounding box center [794, 40] width 12 height 12
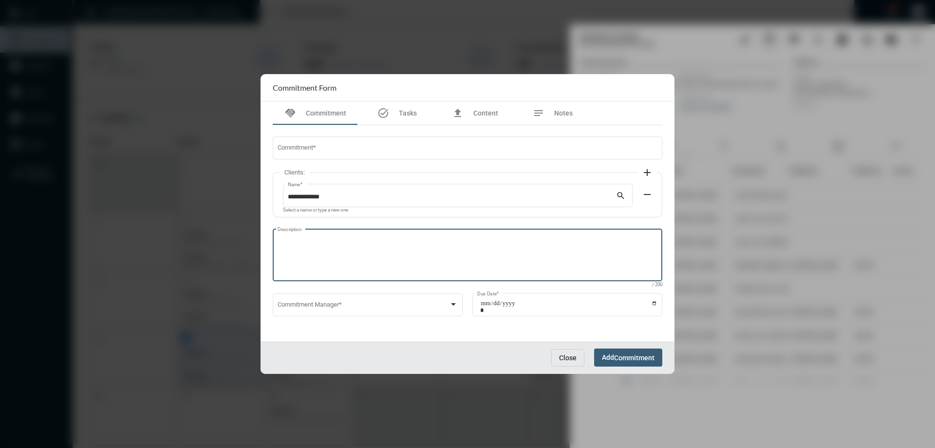
click at [380, 240] on textarea "Description" at bounding box center [468, 256] width 380 height 38
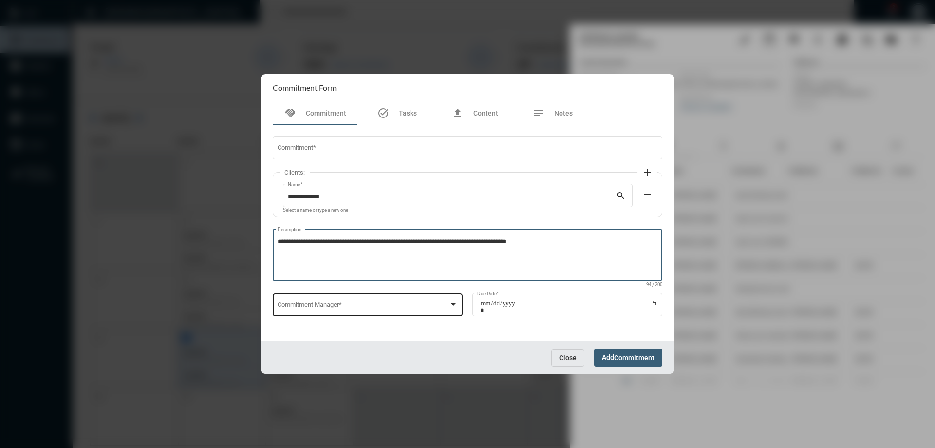
type textarea "**********"
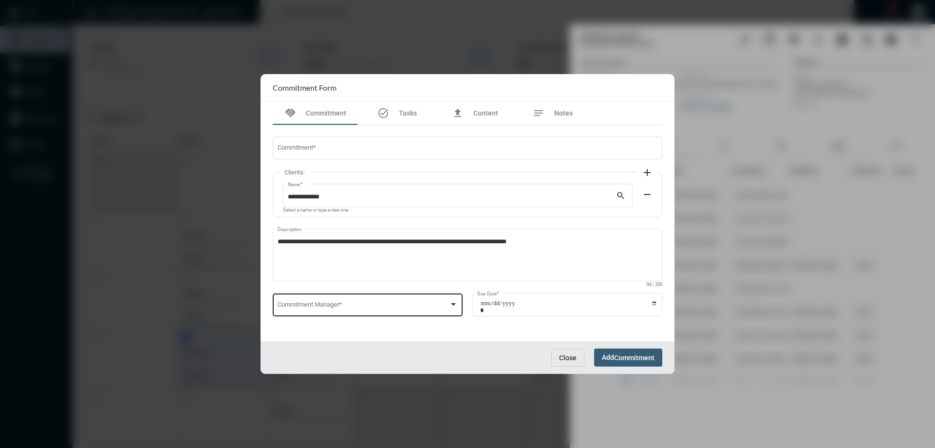
click at [376, 301] on div "Commitment Manager *" at bounding box center [368, 303] width 181 height 25
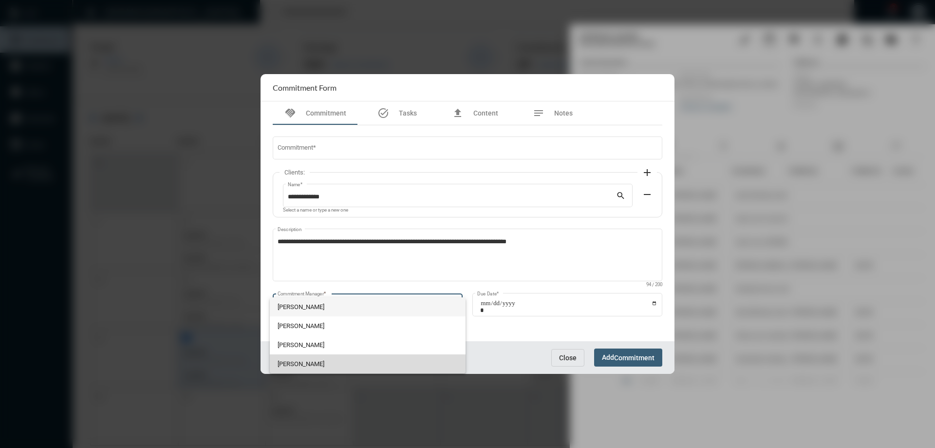
click at [304, 366] on span "[PERSON_NAME]" at bounding box center [368, 363] width 181 height 19
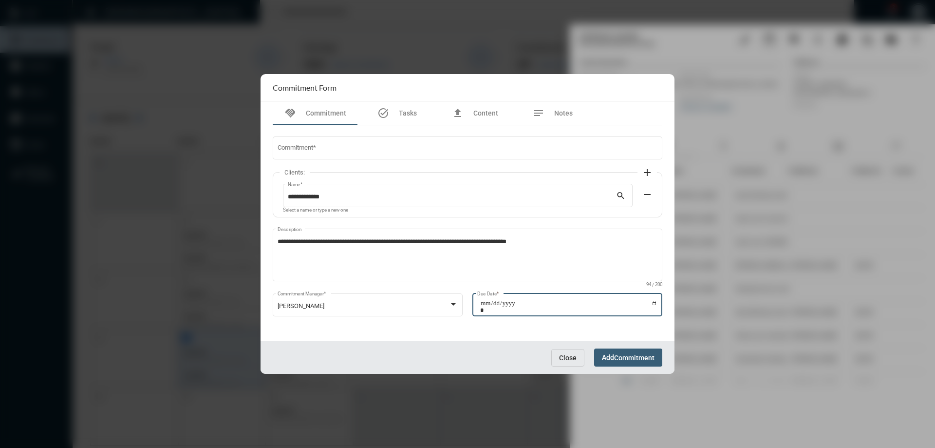
click at [655, 304] on input "Due Date *" at bounding box center [568, 307] width 177 height 14
type input "**********"
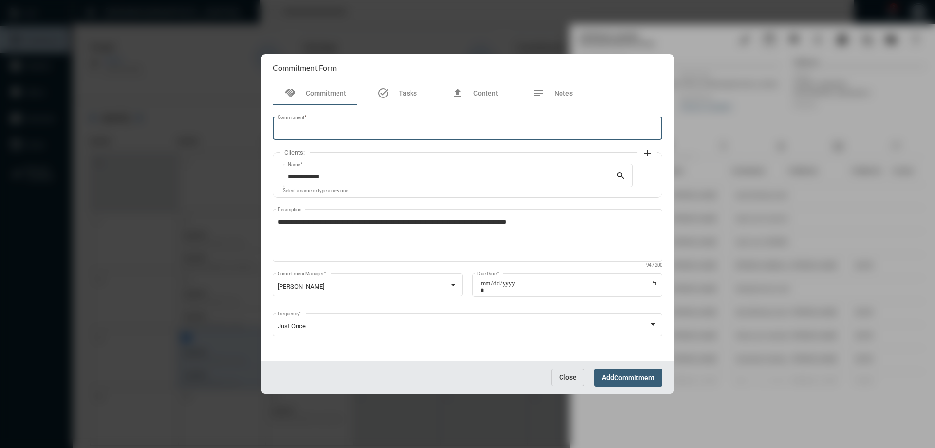
click at [319, 128] on input "Commitment *" at bounding box center [468, 129] width 380 height 7
type input "**********"
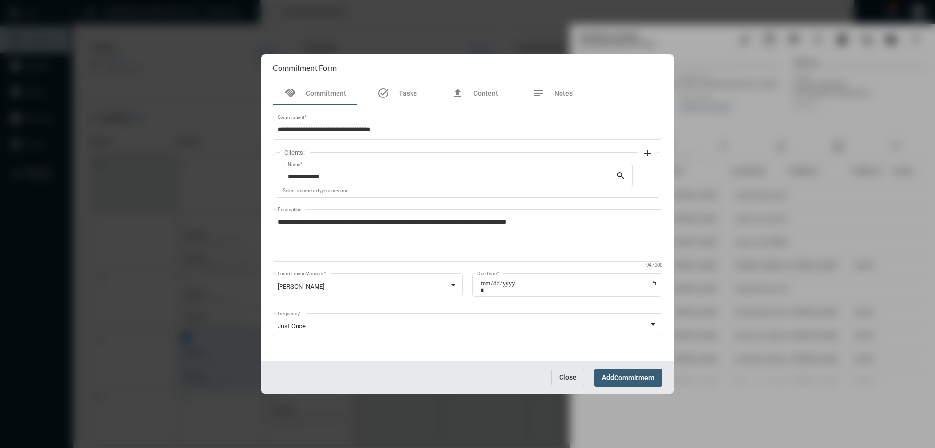
click at [631, 364] on div "Close Add Commitment" at bounding box center [468, 377] width 414 height 33
click at [629, 372] on button "Add Commitment" at bounding box center [628, 377] width 68 height 18
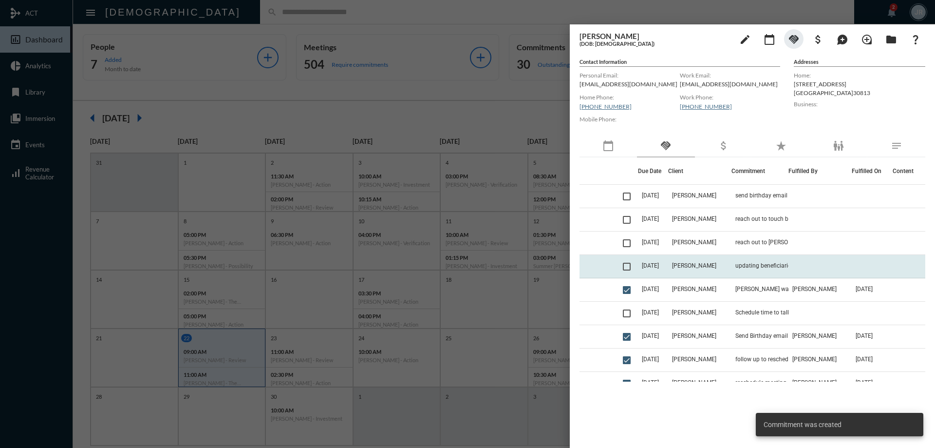
click at [628, 267] on span at bounding box center [627, 267] width 8 height 8
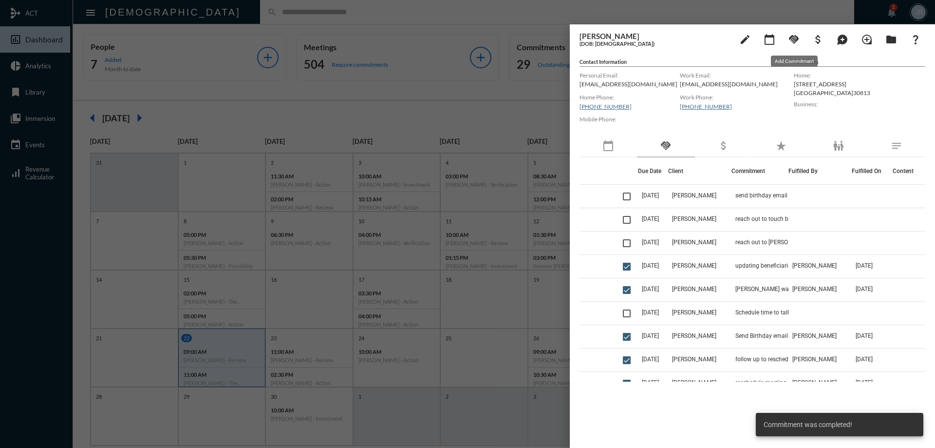
click at [793, 39] on mat-icon "handshake" at bounding box center [794, 40] width 12 height 12
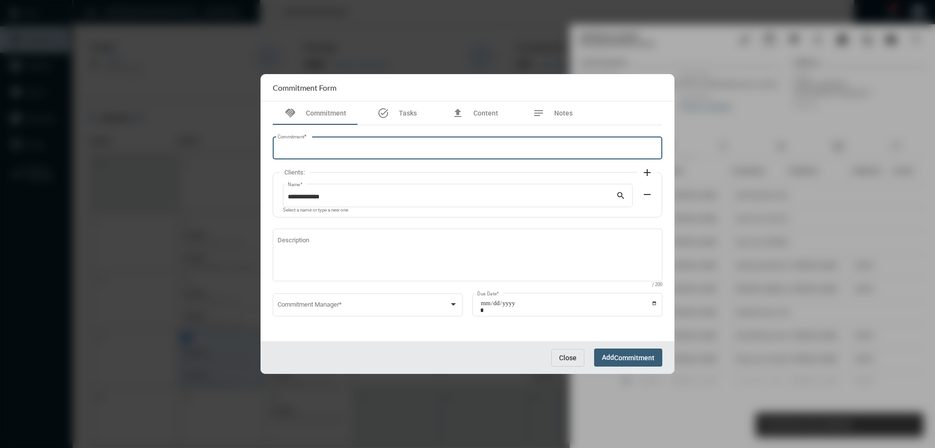
click at [395, 146] on input "Commitment *" at bounding box center [468, 149] width 380 height 7
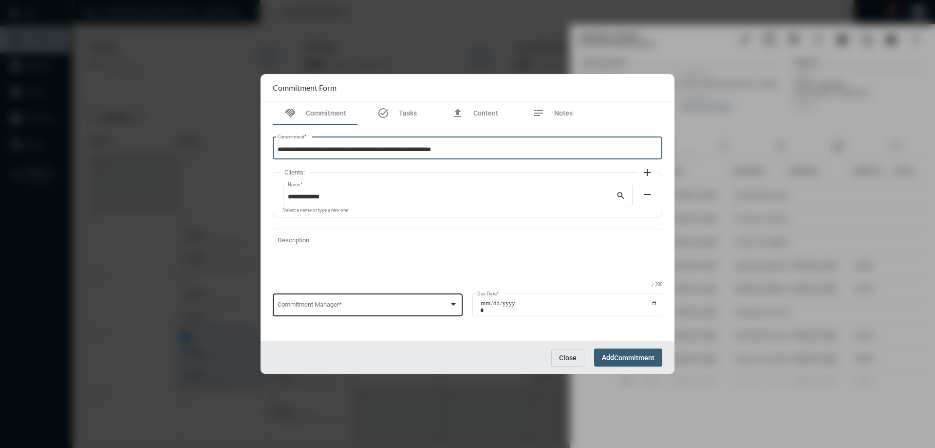
type input "**********"
click at [323, 303] on span at bounding box center [364, 305] width 172 height 7
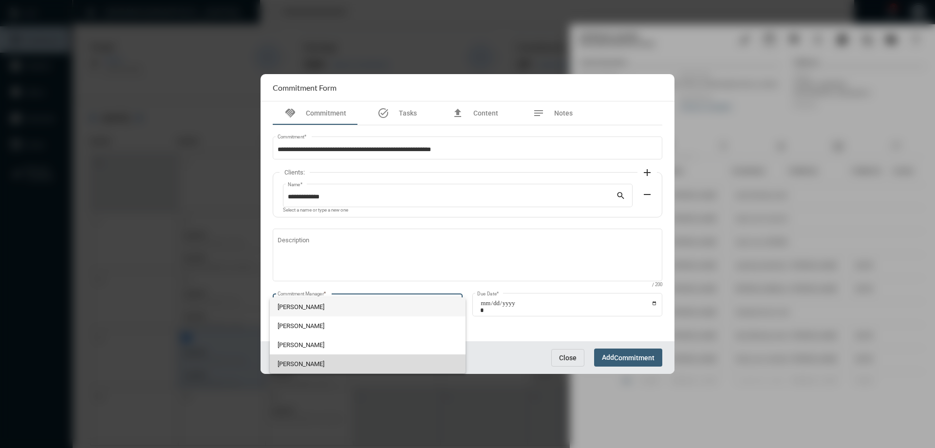
click at [297, 362] on span "[PERSON_NAME]" at bounding box center [368, 363] width 181 height 19
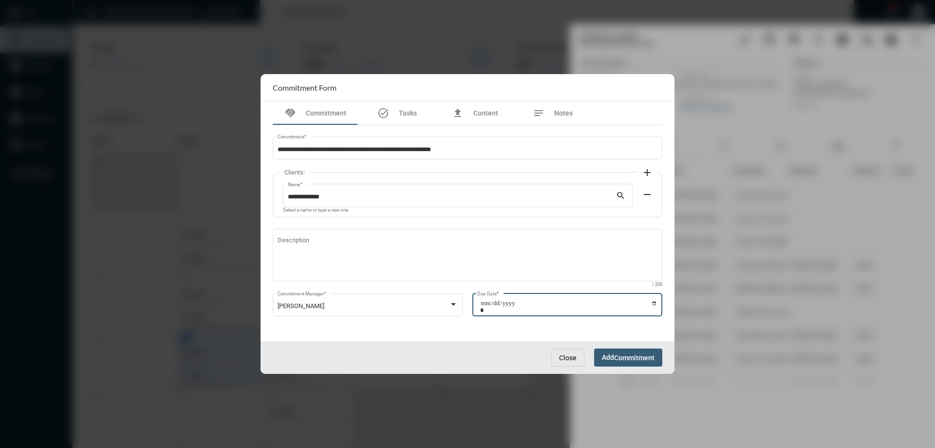
click at [655, 304] on input "Due Date *" at bounding box center [568, 307] width 177 height 14
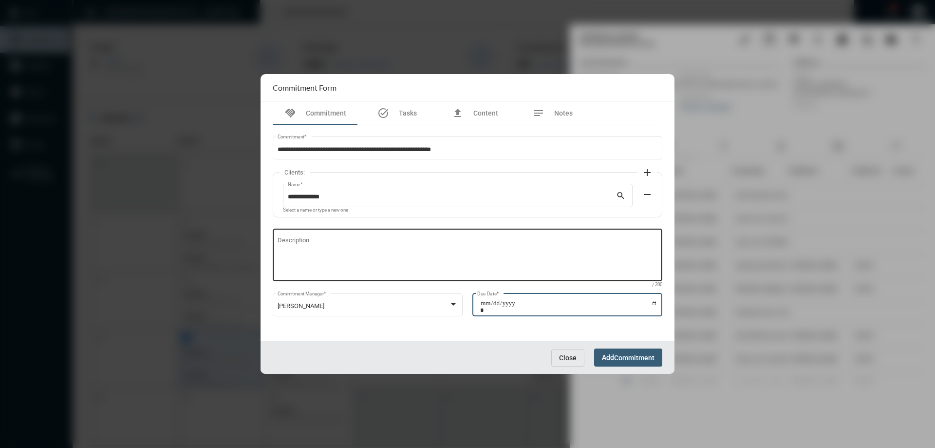
type input "**********"
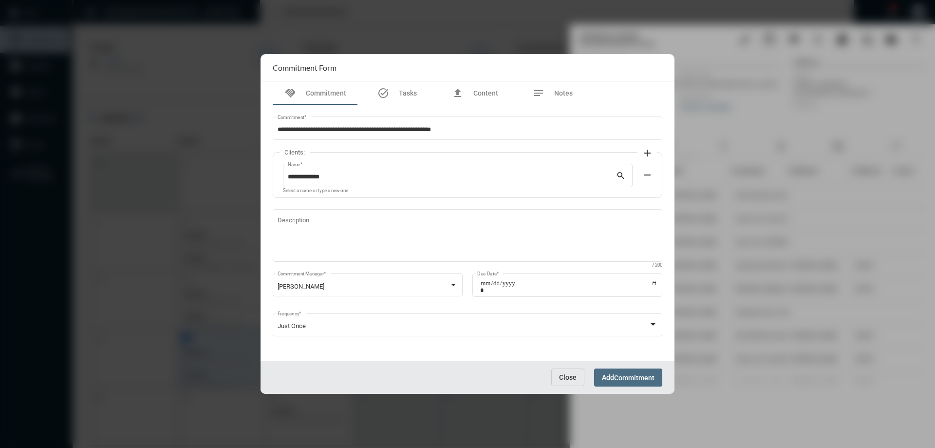
click at [612, 375] on span "Add Commitment" at bounding box center [628, 377] width 53 height 8
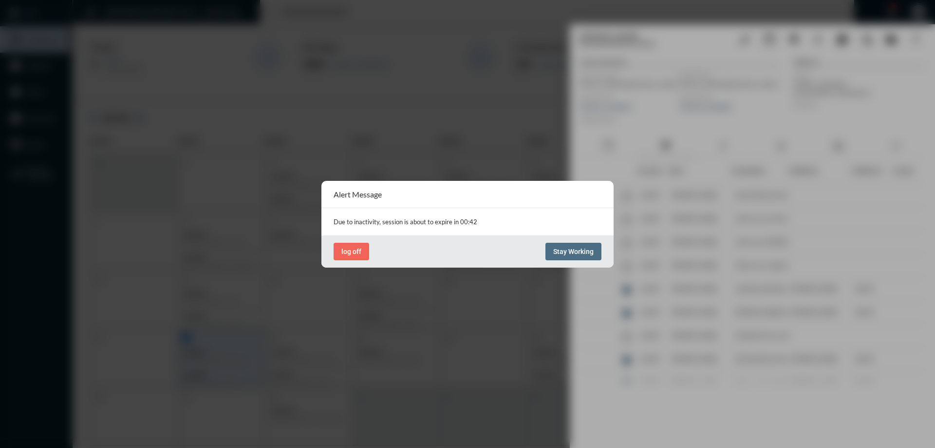
drag, startPoint x: 587, startPoint y: 245, endPoint x: 582, endPoint y: 252, distance: 9.5
click at [582, 252] on button "Stay Working" at bounding box center [574, 252] width 56 height 18
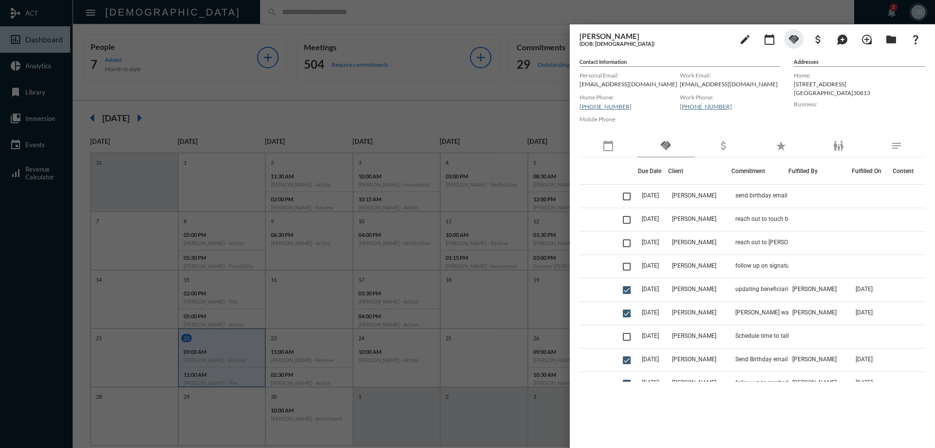
click at [279, 21] on div at bounding box center [467, 224] width 935 height 448
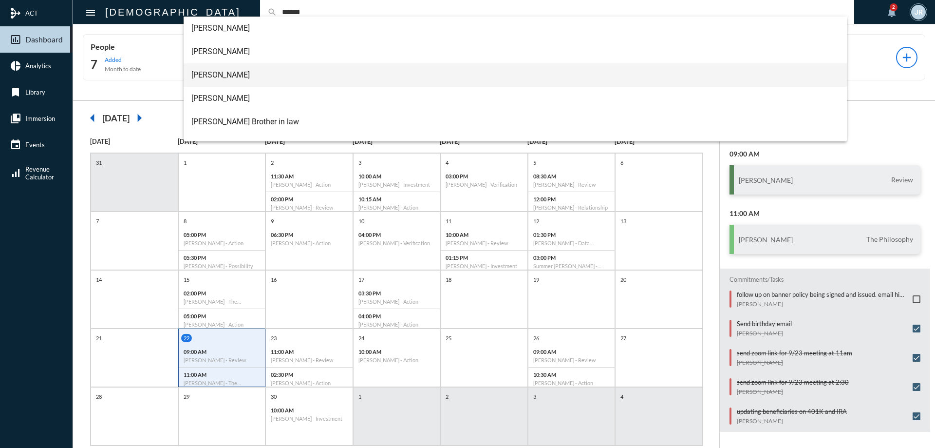
type input "******"
click at [224, 75] on span "[PERSON_NAME]" at bounding box center [515, 74] width 648 height 23
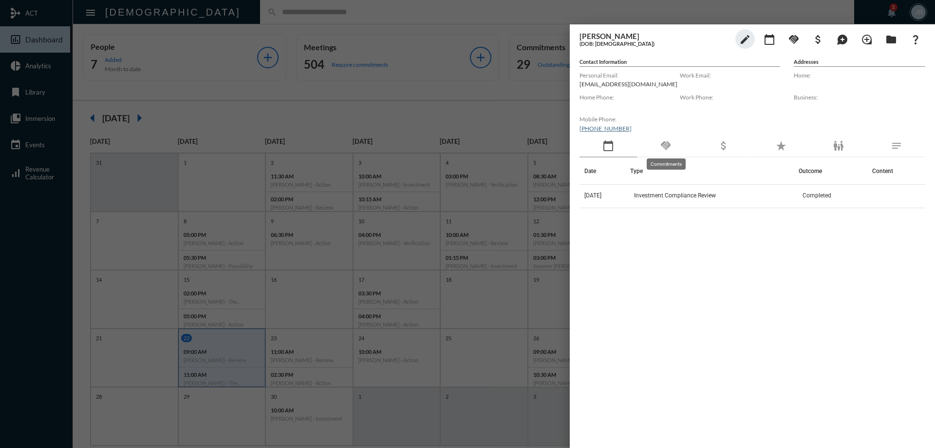
click at [663, 144] on mat-icon "handshake" at bounding box center [666, 146] width 12 height 12
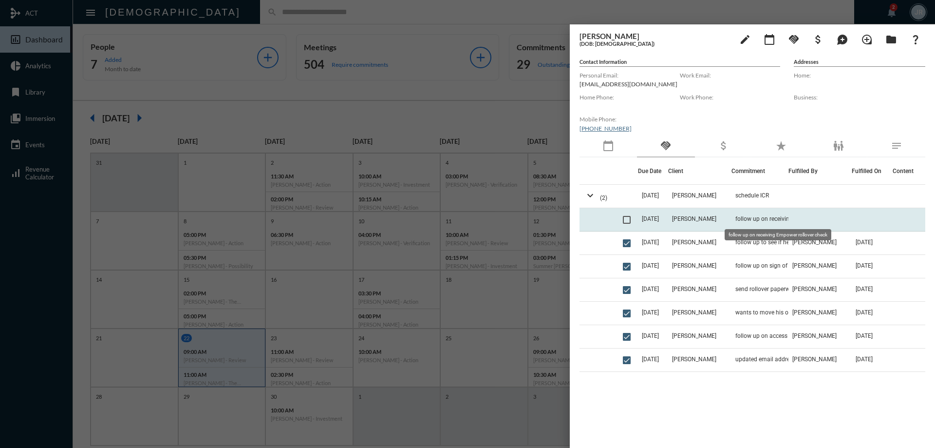
click at [737, 215] on span "follow up on receiving Empower rollover check" at bounding box center [783, 218] width 97 height 7
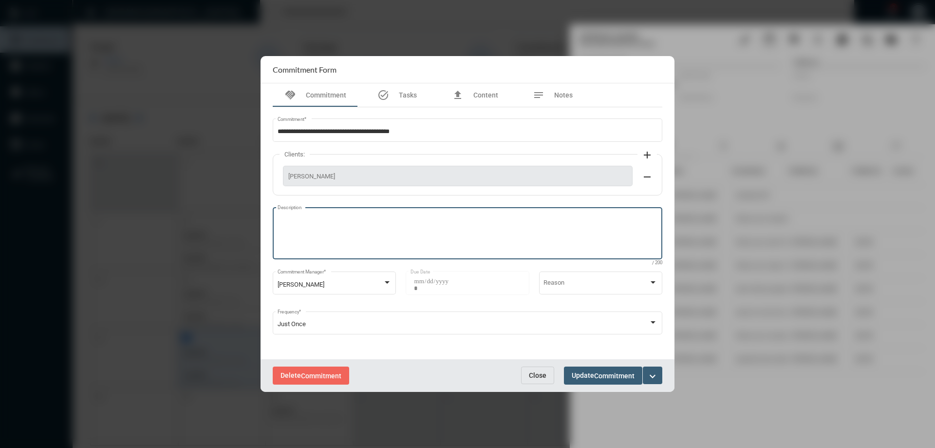
click at [408, 230] on textarea "Description" at bounding box center [468, 234] width 380 height 38
type textarea "**********"
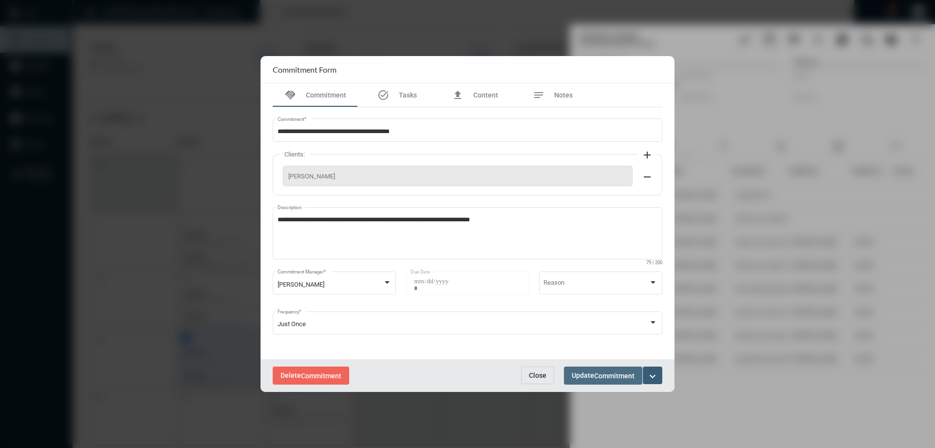
click at [603, 377] on span "Commitment" at bounding box center [614, 376] width 40 height 8
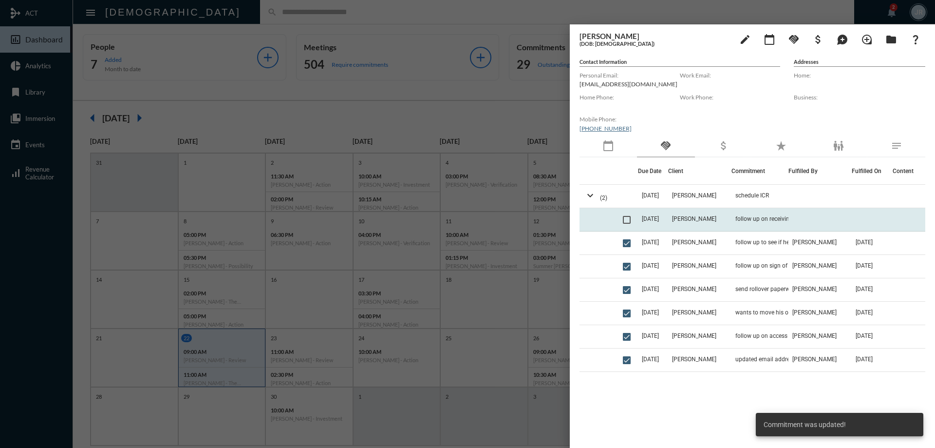
click at [628, 221] on span at bounding box center [627, 220] width 8 height 8
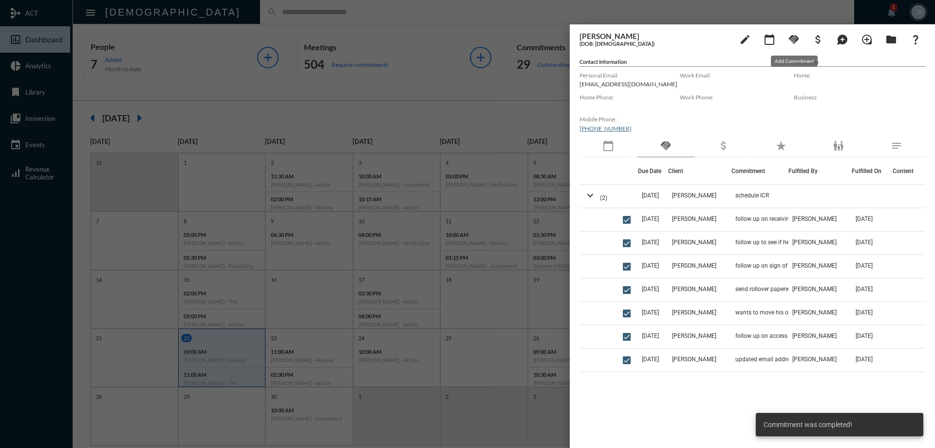
click at [792, 40] on mat-icon "handshake" at bounding box center [794, 40] width 12 height 12
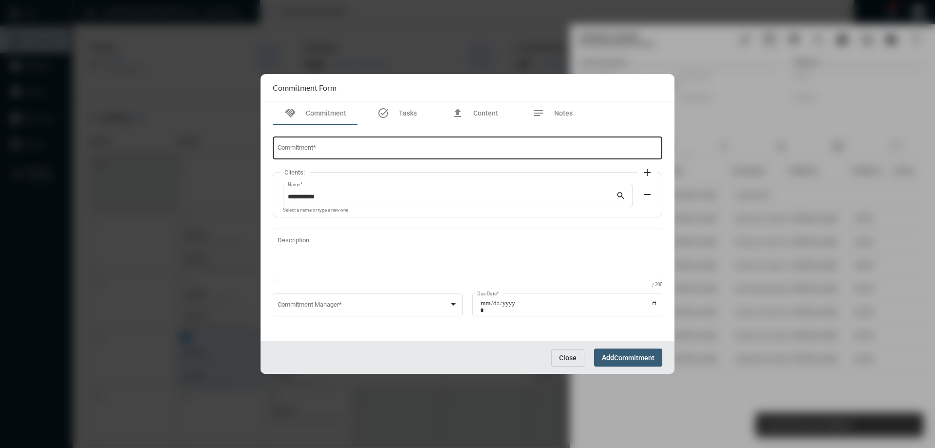
click at [369, 147] on input "Commitment *" at bounding box center [468, 149] width 380 height 7
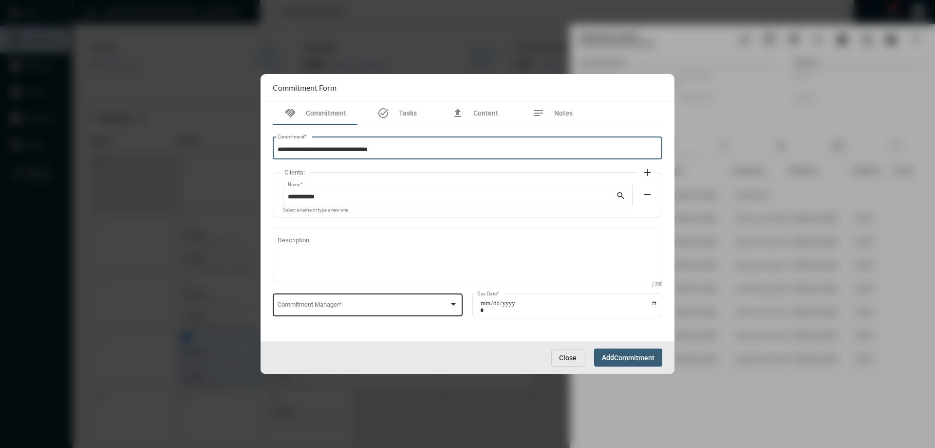
type input "**********"
click at [359, 296] on div "Commitment Manager *" at bounding box center [368, 303] width 181 height 25
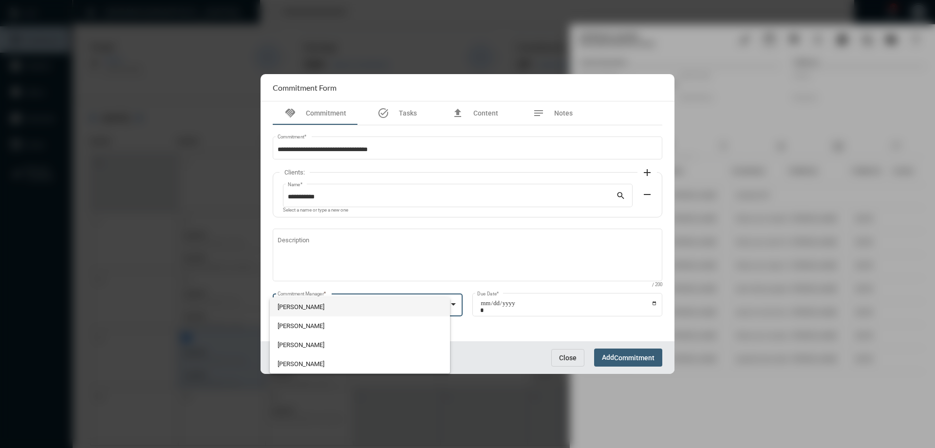
click at [357, 303] on span "[PERSON_NAME]" at bounding box center [360, 306] width 165 height 19
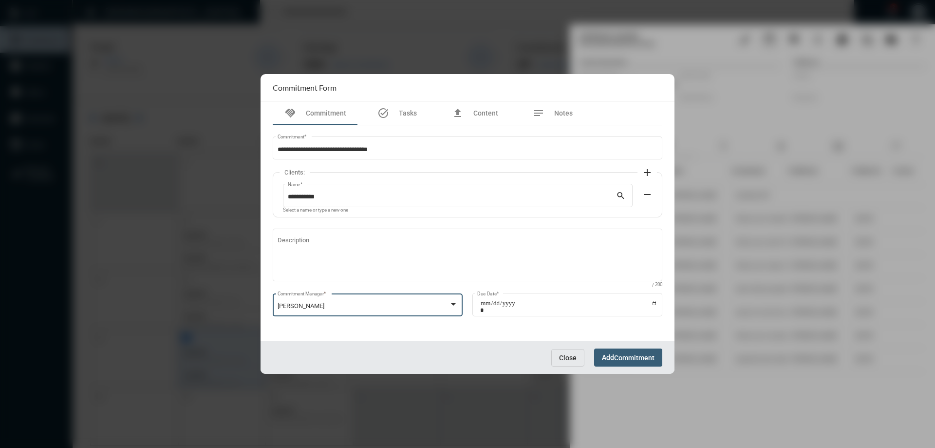
click at [312, 302] on div "[PERSON_NAME] Commitment Manager *" at bounding box center [368, 303] width 181 height 25
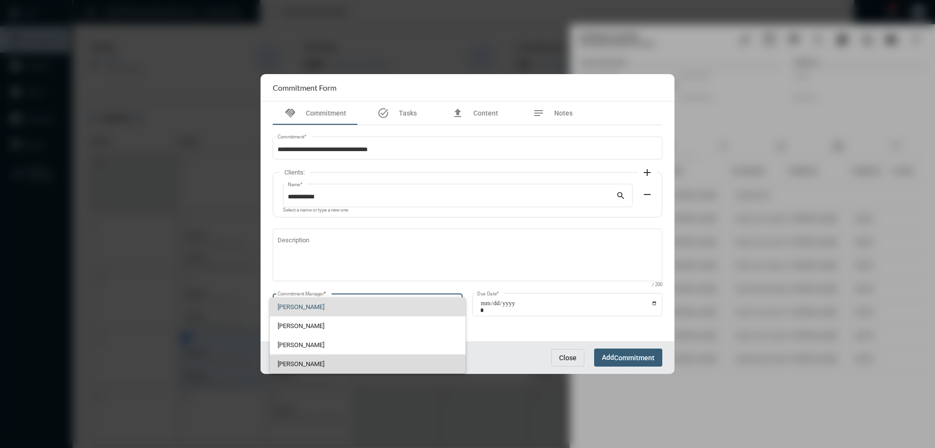
click at [309, 365] on span "[PERSON_NAME]" at bounding box center [368, 363] width 181 height 19
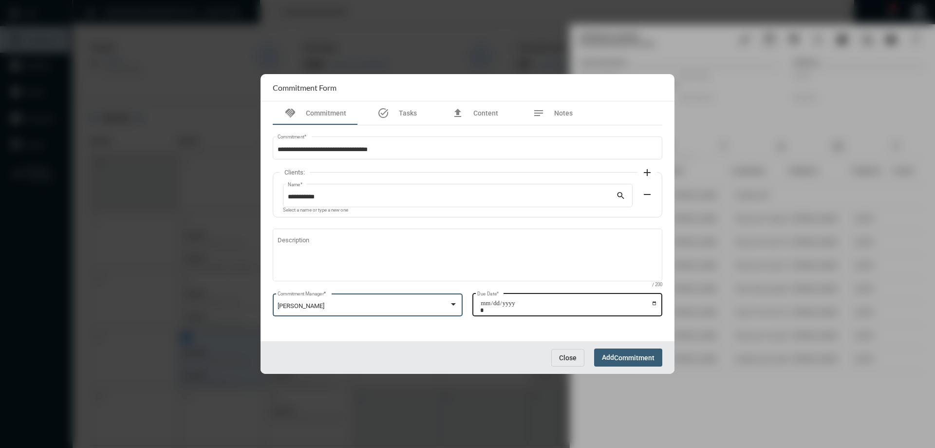
click at [652, 303] on input "Due Date *" at bounding box center [568, 307] width 177 height 14
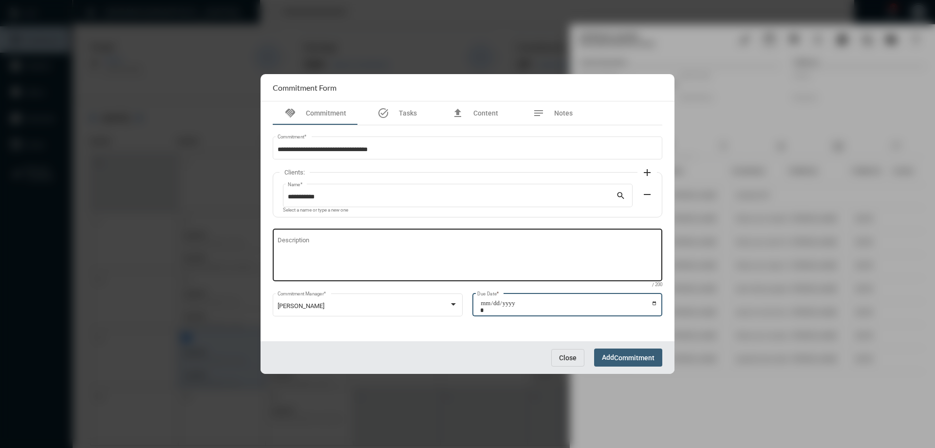
type input "**********"
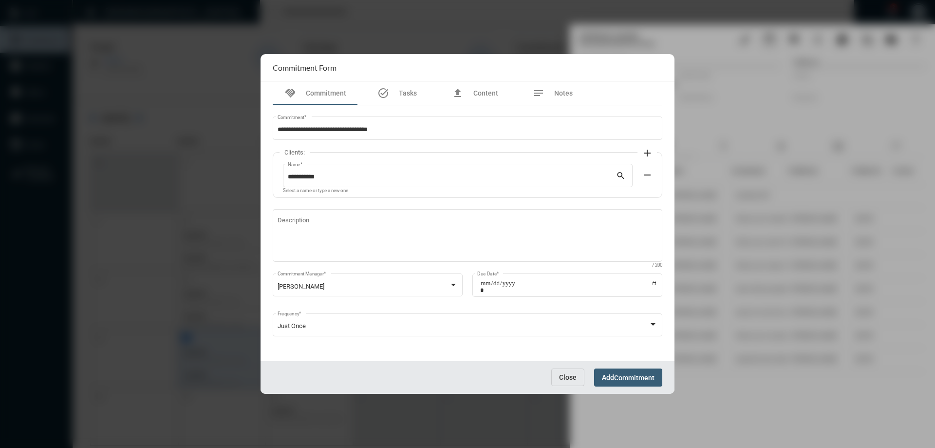
click at [627, 366] on div "Close Add Commitment" at bounding box center [468, 377] width 414 height 33
click at [627, 376] on span "Commitment" at bounding box center [634, 378] width 40 height 8
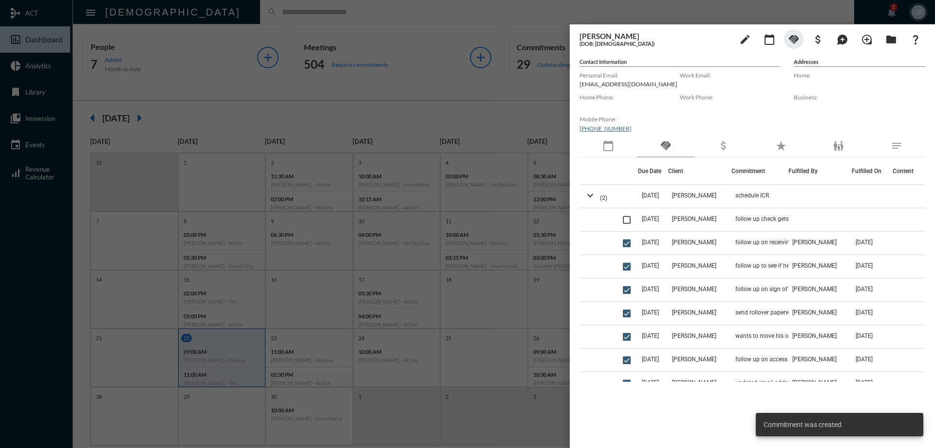
click at [277, 17] on div at bounding box center [467, 224] width 935 height 448
